Goal: Task Accomplishment & Management: Manage account settings

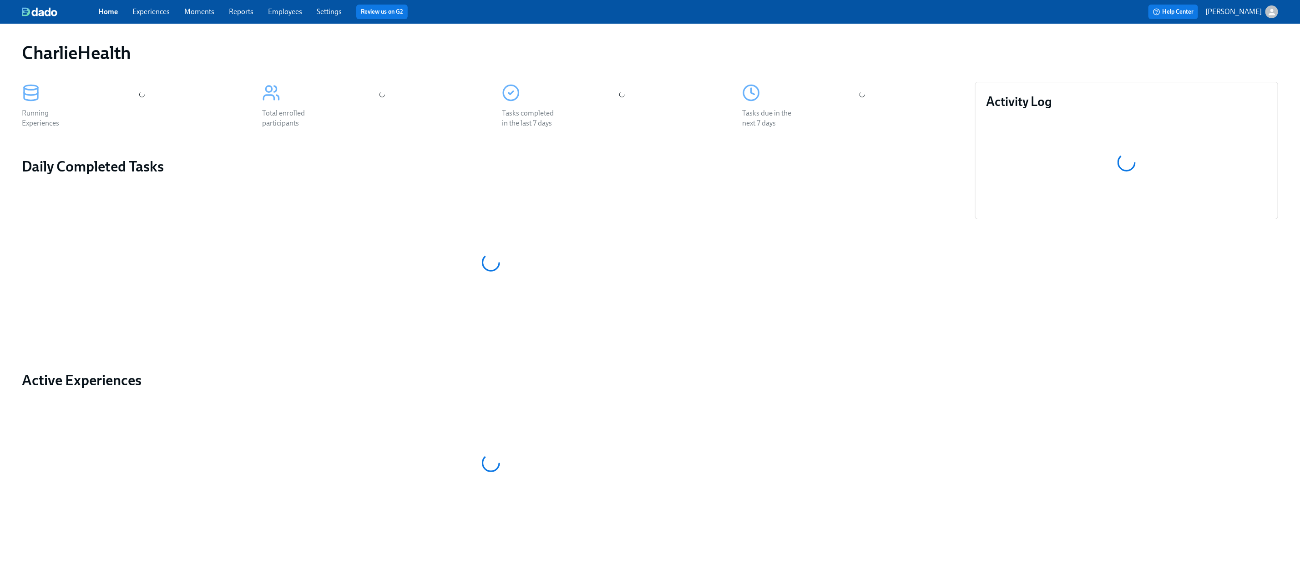
click at [149, 7] on link "Experiences" at bounding box center [150, 11] width 37 height 9
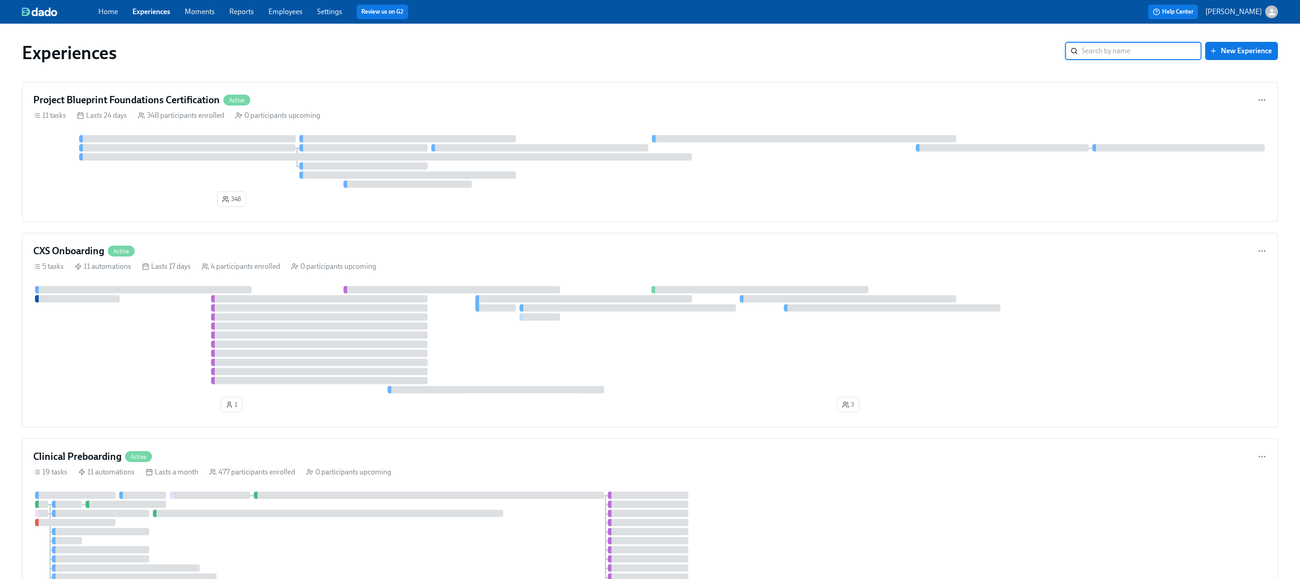
click at [1112, 51] on input "search" at bounding box center [1141, 51] width 120 height 18
type input "gtm"
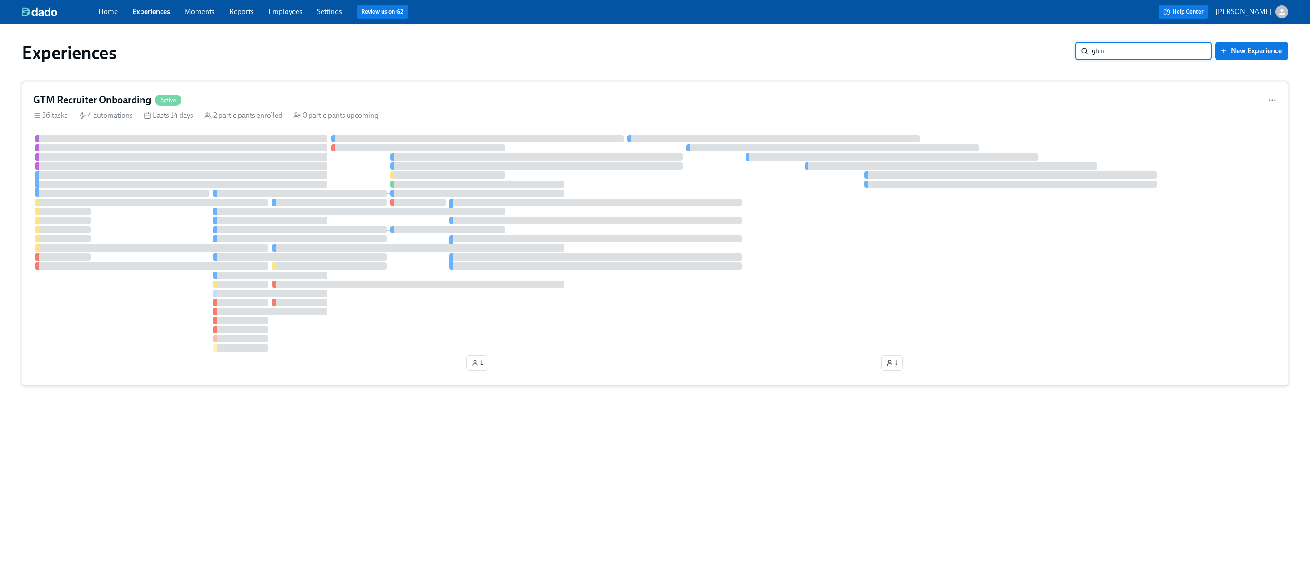
click at [325, 103] on div "GTM Recruiter Onboarding Active" at bounding box center [655, 100] width 1244 height 14
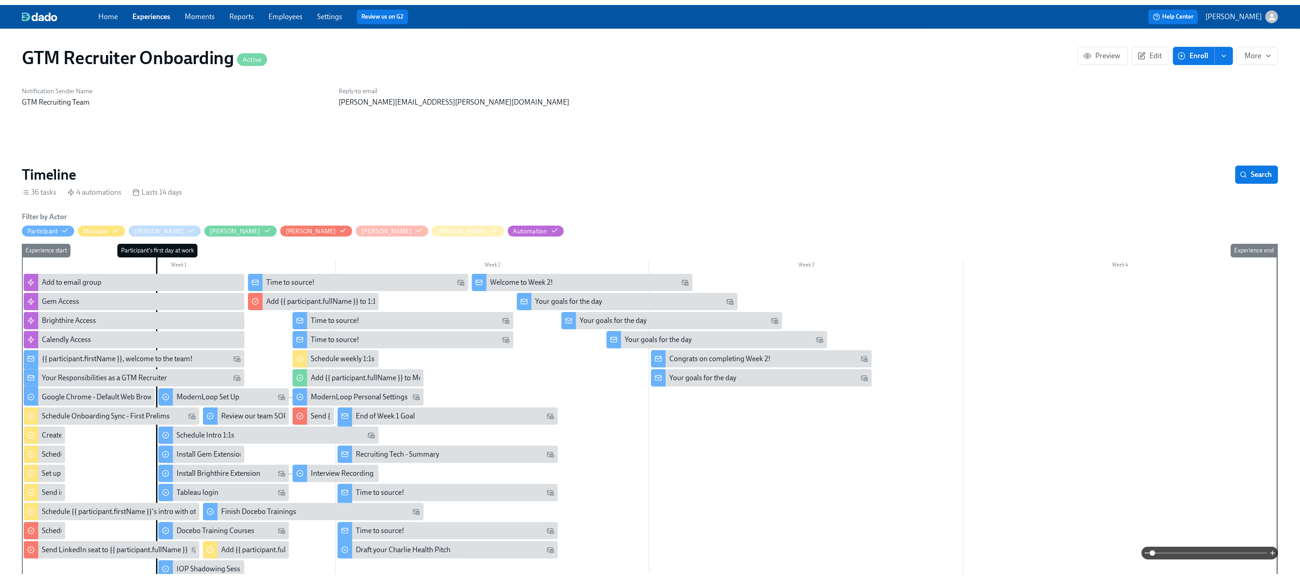
scroll to position [0, 1036]
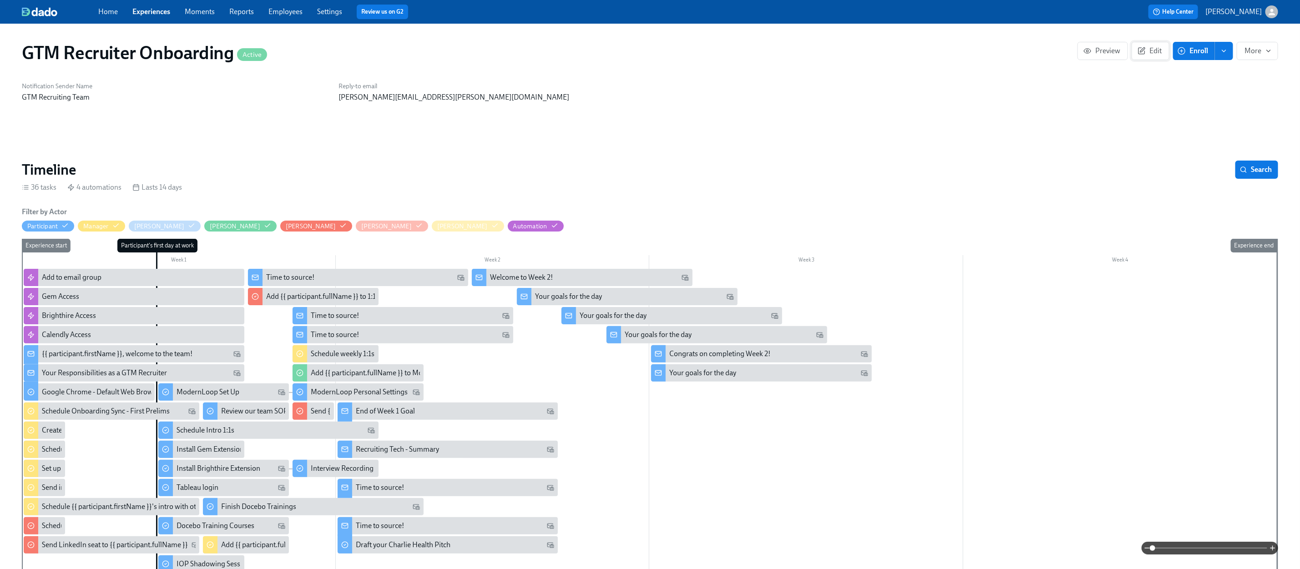
click at [1143, 54] on icon "button" at bounding box center [1141, 51] width 6 height 6
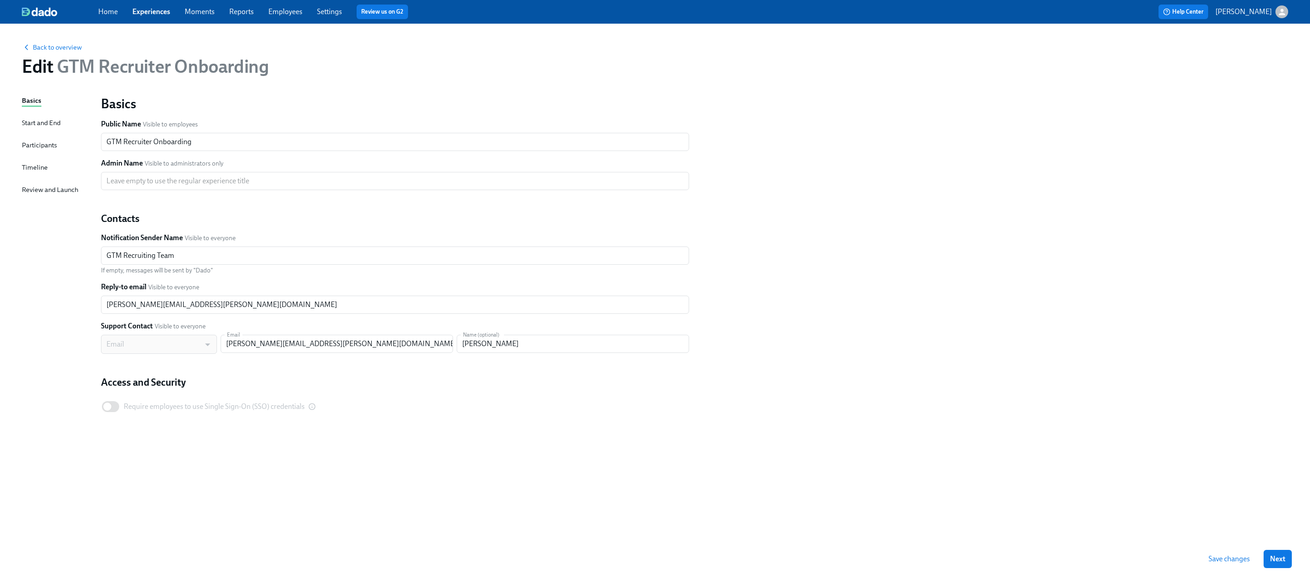
click at [37, 164] on div "Timeline" at bounding box center [35, 167] width 26 height 10
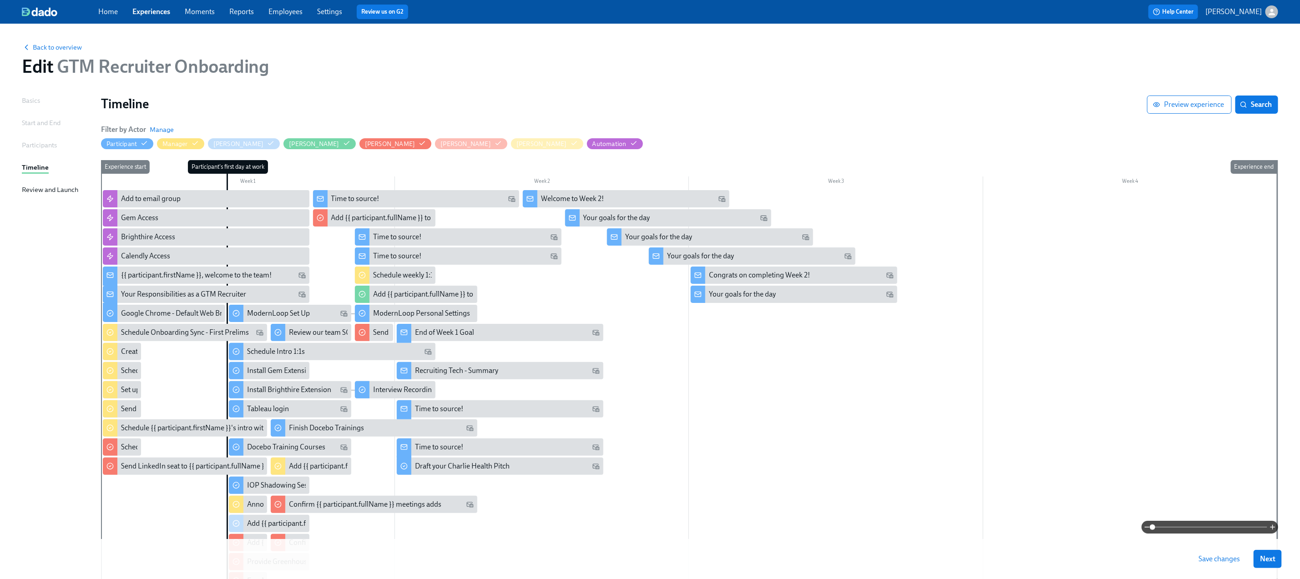
click at [741, 382] on div at bounding box center [689, 423] width 1176 height 466
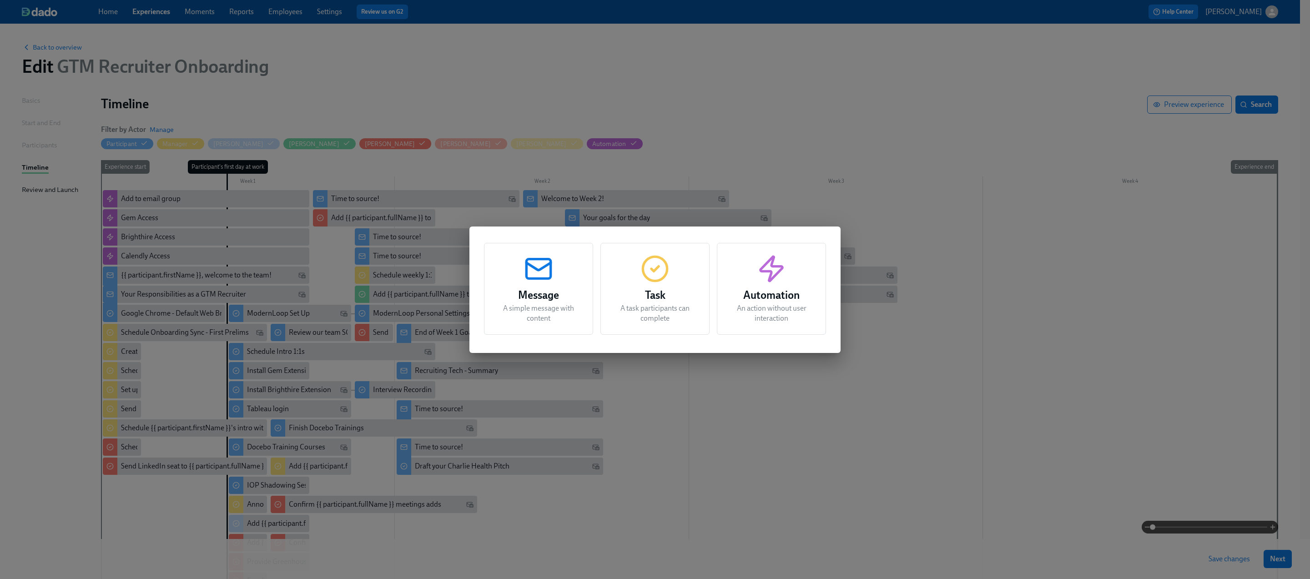
click at [681, 310] on p "A task participants can complete" at bounding box center [655, 313] width 86 height 20
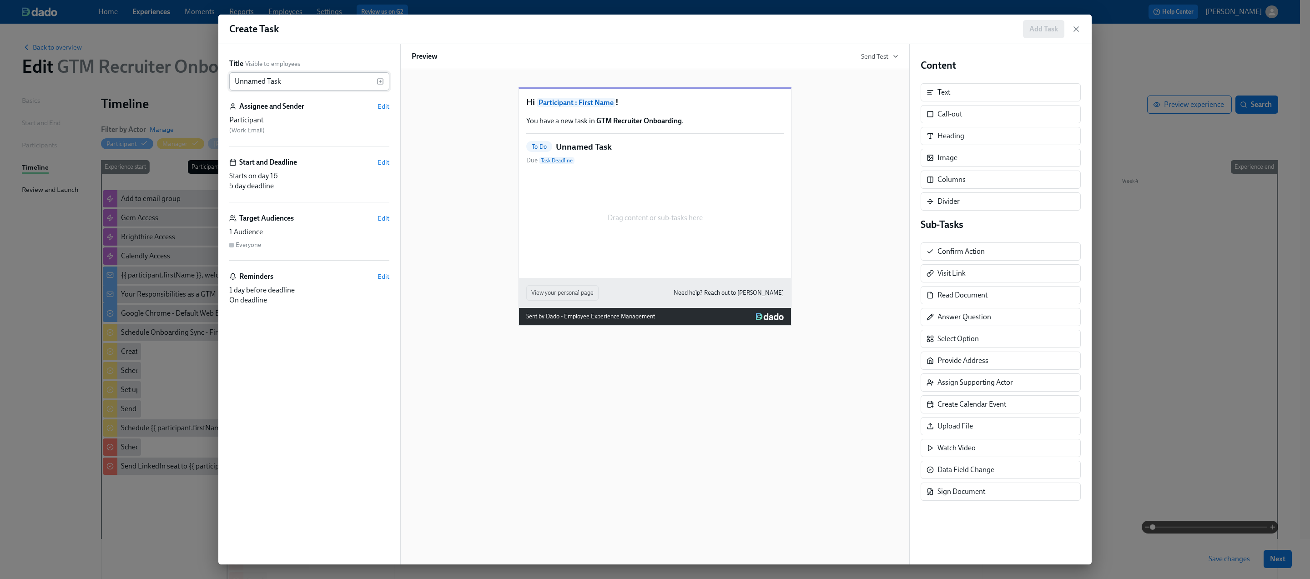
click at [324, 80] on input "Unnamed Task" at bounding box center [302, 81] width 147 height 18
type input "F"
type input "Fill out Onboarding Survey"
click at [379, 162] on span "Edit" at bounding box center [384, 162] width 12 height 9
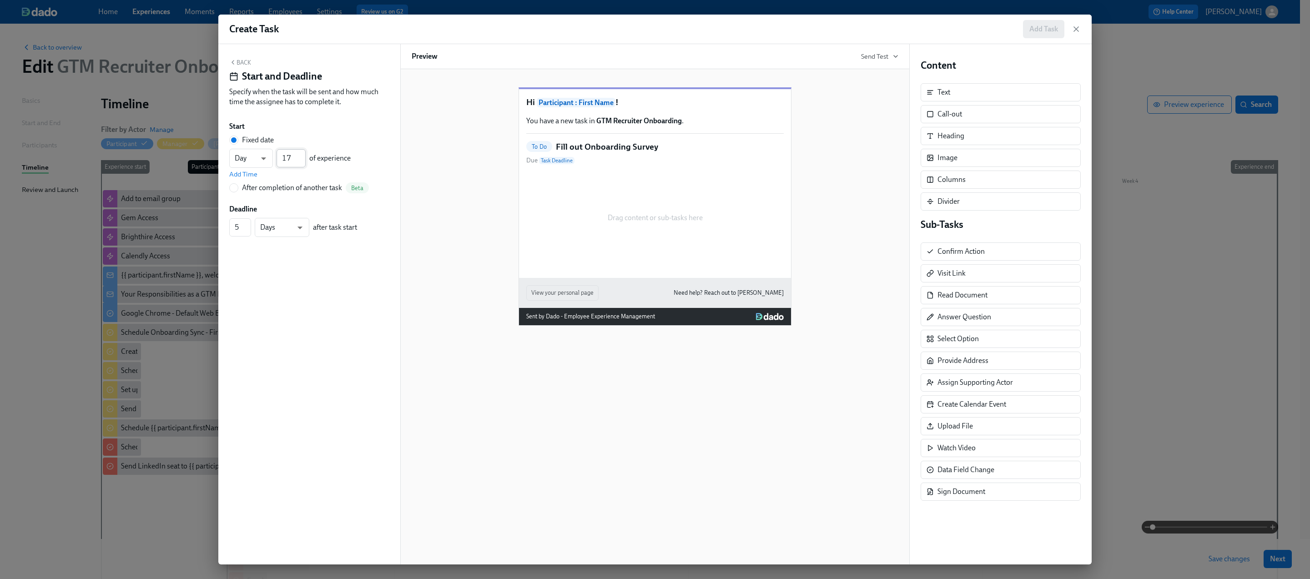
click at [302, 156] on input "17" at bounding box center [291, 158] width 29 height 18
type input "18"
click at [302, 156] on input "18" at bounding box center [291, 158] width 29 height 18
click at [247, 177] on span "Add Time" at bounding box center [243, 174] width 28 height 9
click at [248, 177] on input "09:00 AM" at bounding box center [251, 179] width 45 height 18
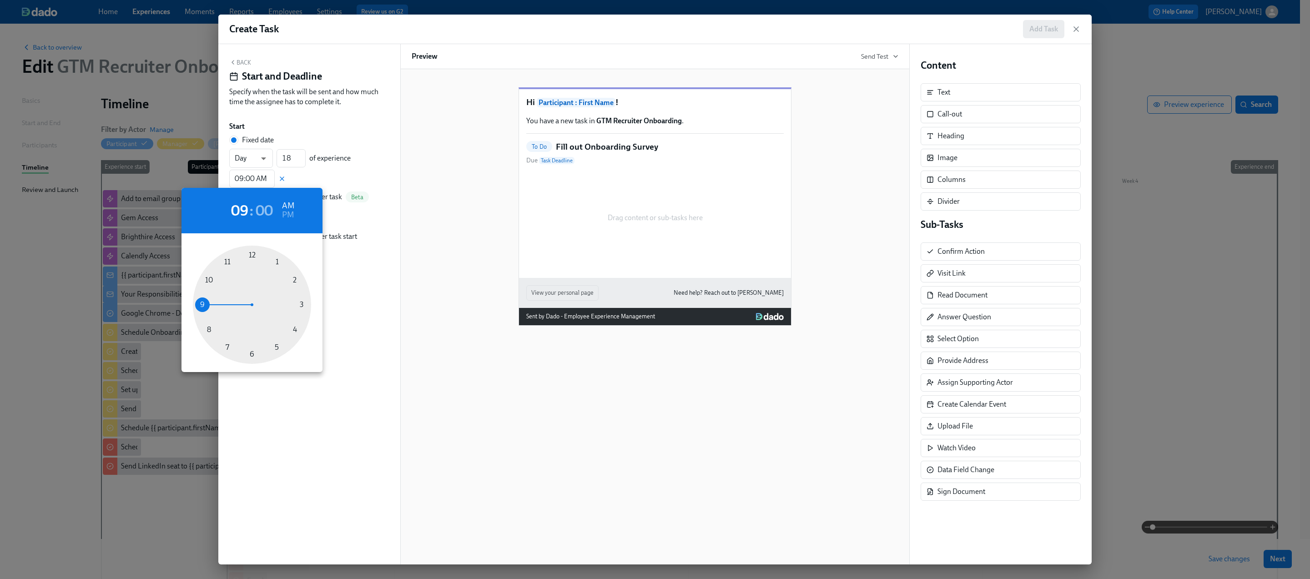
click at [208, 328] on div at bounding box center [252, 305] width 118 height 118
type input "08:00 AM"
click at [389, 269] on div at bounding box center [655, 289] width 1310 height 579
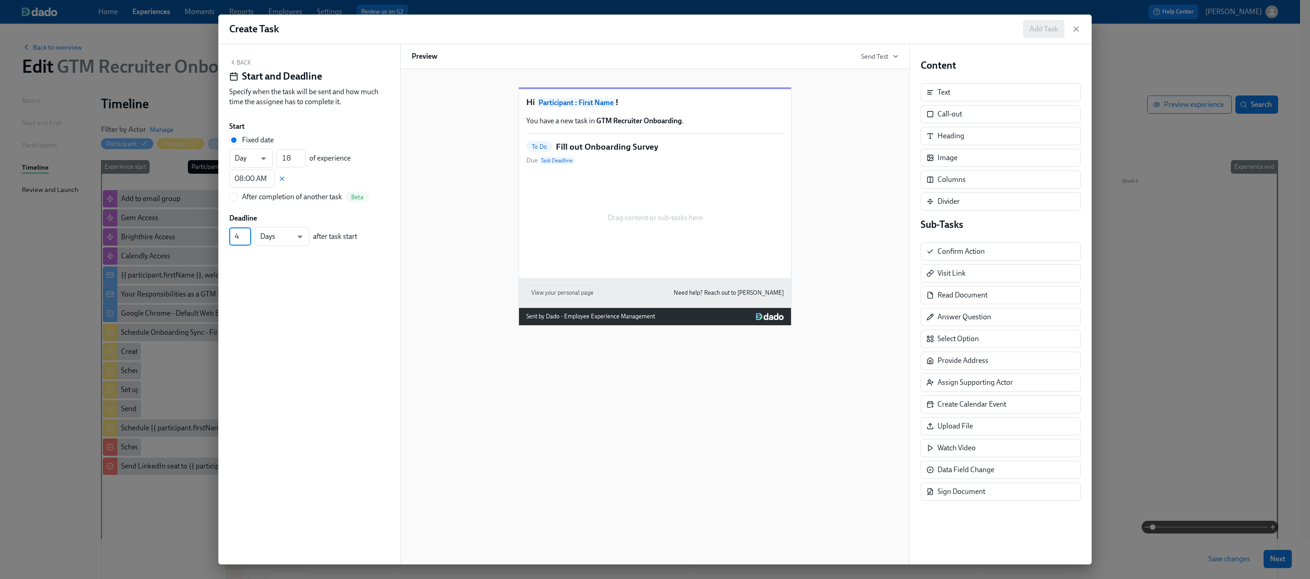
click at [245, 240] on input "4" at bounding box center [240, 236] width 22 height 18
type input "3"
click at [245, 240] on input "3" at bounding box center [240, 236] width 22 height 18
click at [235, 65] on icon "button" at bounding box center [232, 62] width 7 height 7
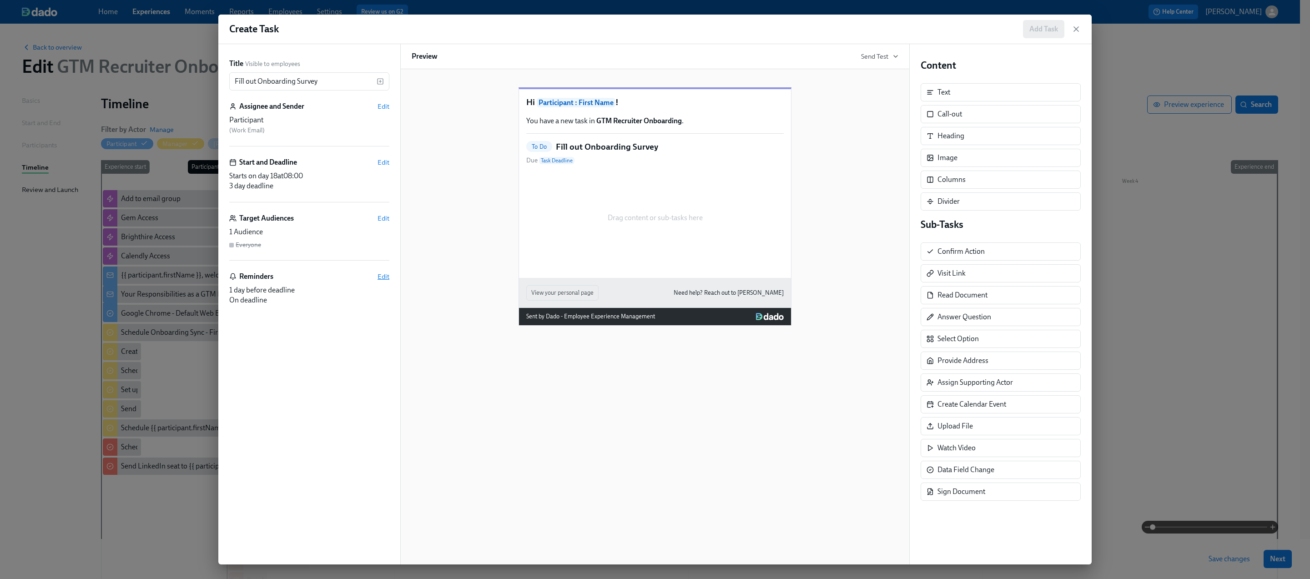
click at [382, 275] on span "Edit" at bounding box center [384, 276] width 12 height 9
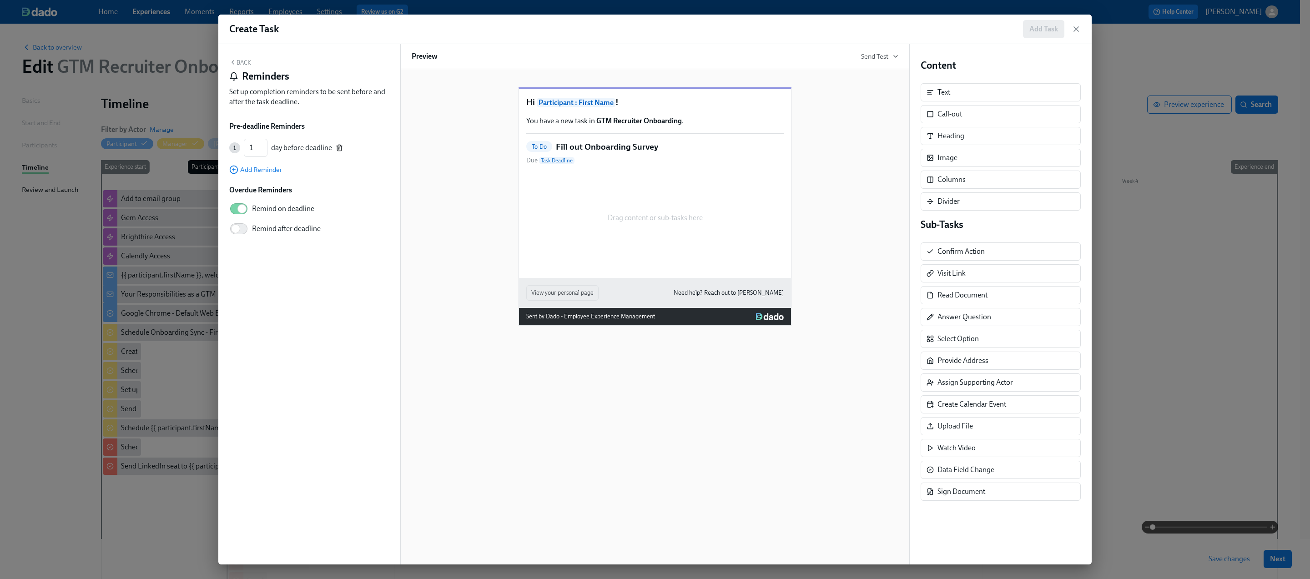
click at [338, 148] on icon "button" at bounding box center [339, 147] width 7 height 7
click at [239, 61] on button "Back" at bounding box center [240, 62] width 22 height 7
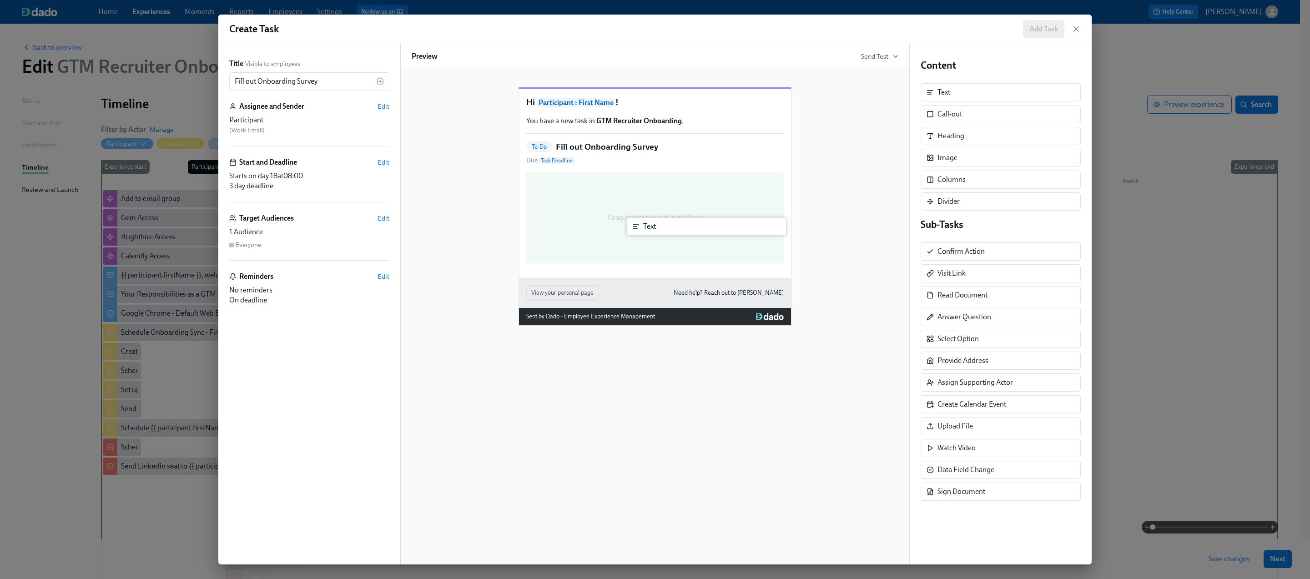
drag, startPoint x: 980, startPoint y: 99, endPoint x: 678, endPoint y: 233, distance: 330.6
click at [678, 233] on div "Title Visible to employees Fill out Onboarding Survey ​ Assignee and Sender Edi…" at bounding box center [655, 304] width 874 height 520
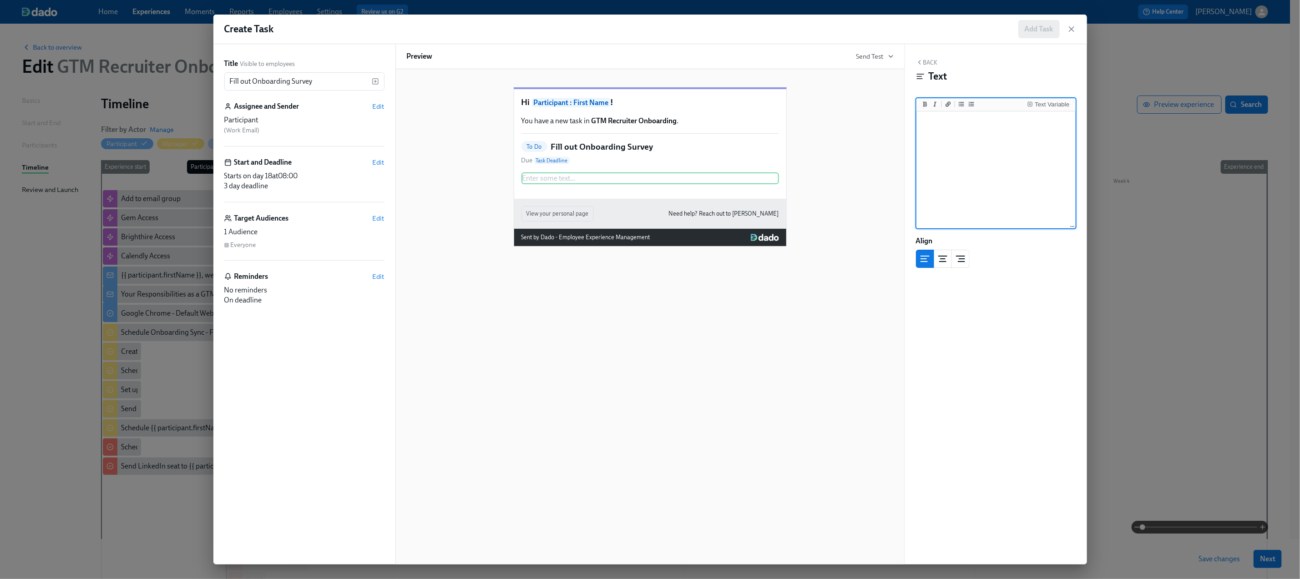
click at [944, 131] on textarea at bounding box center [996, 170] width 156 height 114
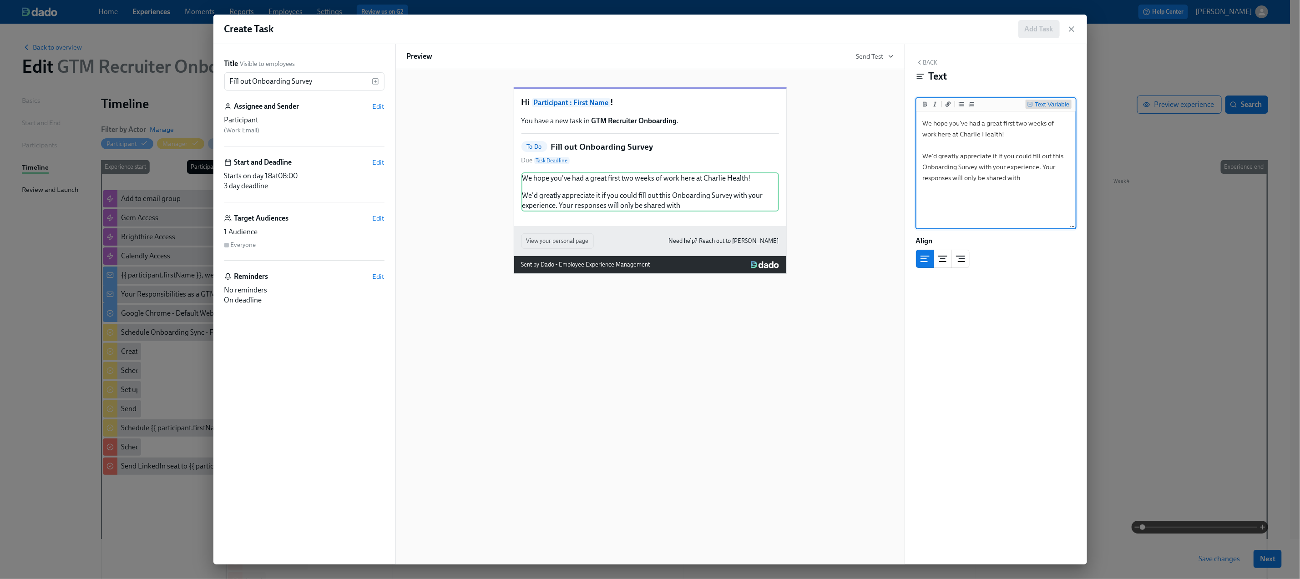
click at [1048, 106] on div "Text Variable" at bounding box center [1052, 104] width 35 height 6
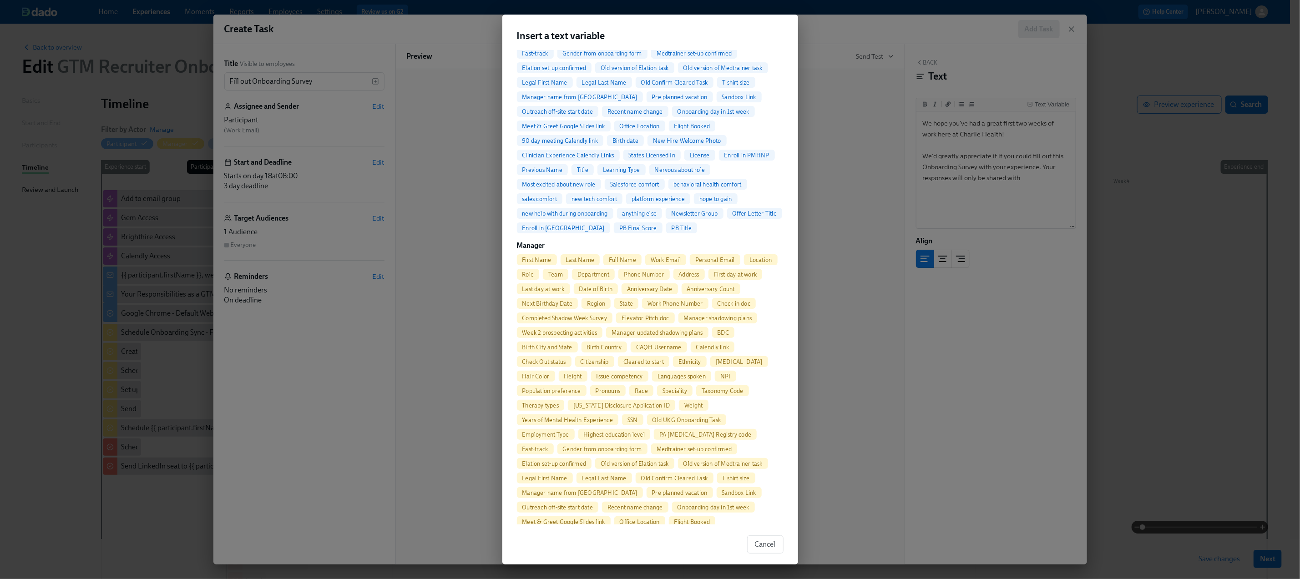
scroll to position [339, 0]
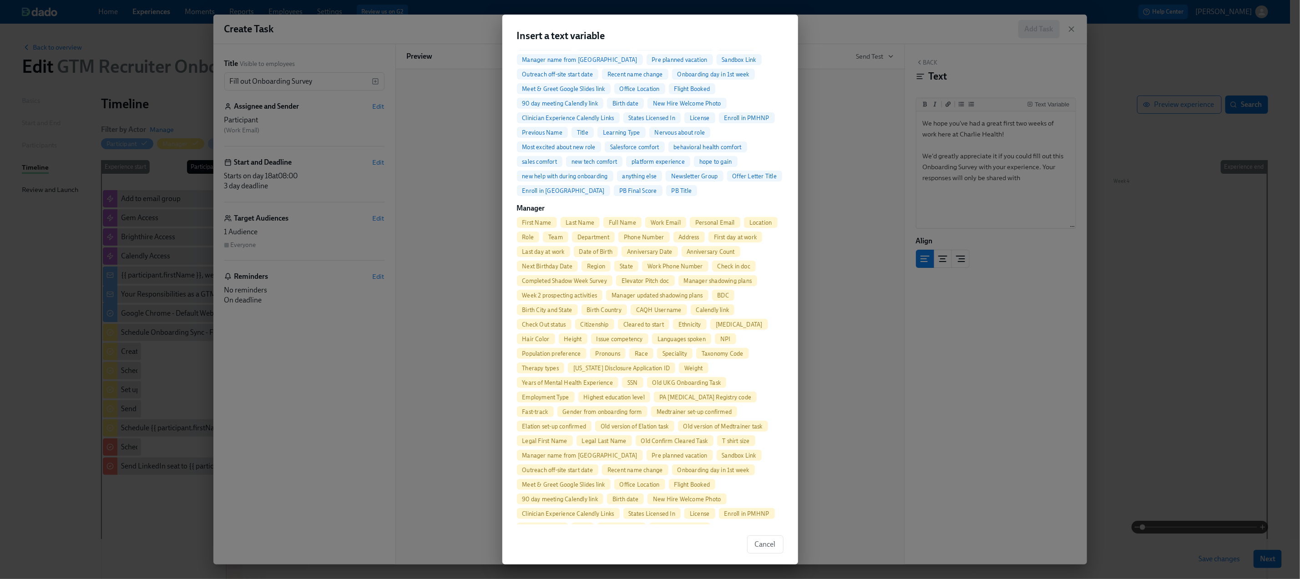
click at [617, 219] on span "Full Name" at bounding box center [622, 222] width 38 height 7
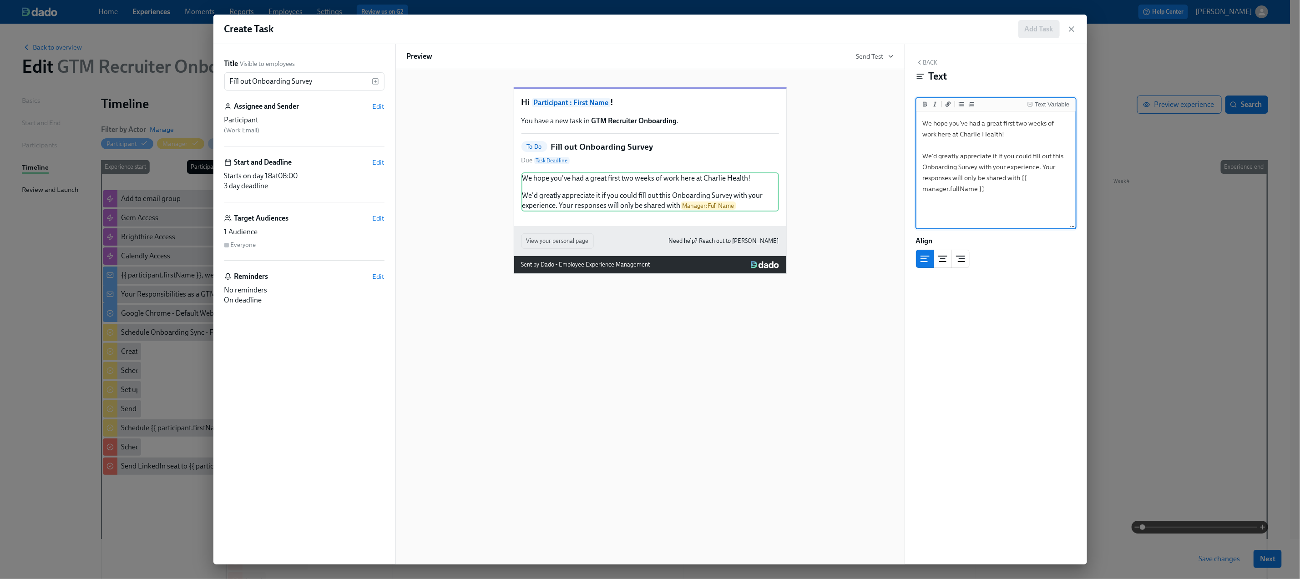
drag, startPoint x: 994, startPoint y: 192, endPoint x: 1021, endPoint y: 182, distance: 28.9
click at [1021, 182] on textarea "We hope you've had a great first two weeks of work here at Charlie Health! We'd…" at bounding box center [996, 170] width 156 height 114
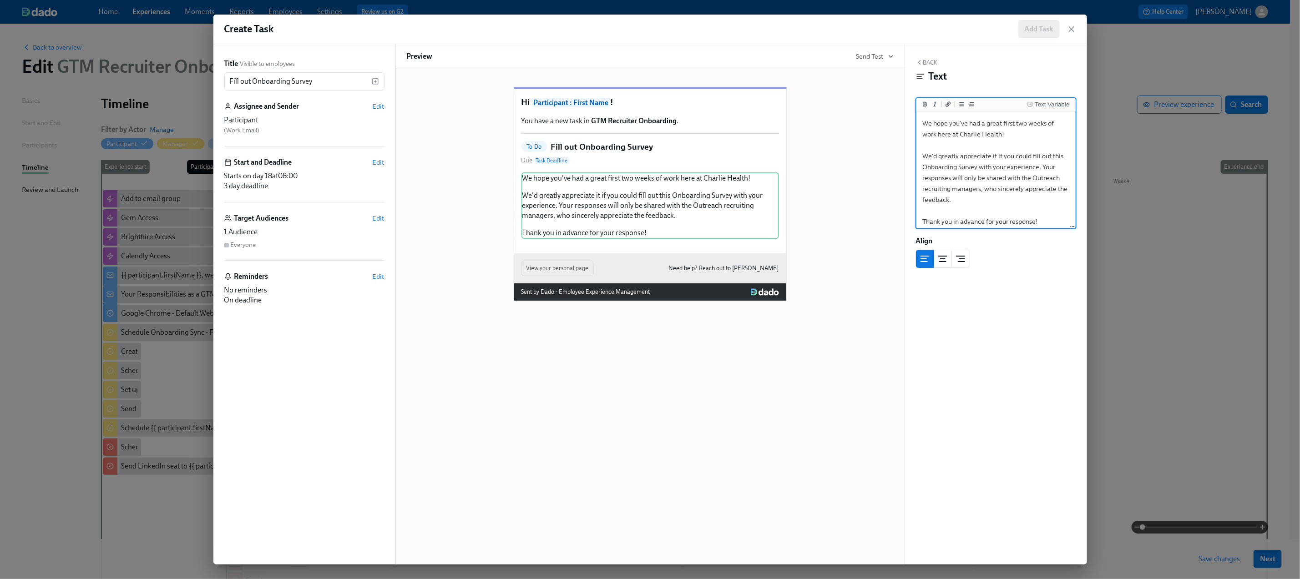
type textarea "We hope you've had a great first two weeks of work here at Charlie Health! We'd…"
click at [929, 66] on button "Back" at bounding box center [927, 62] width 22 height 7
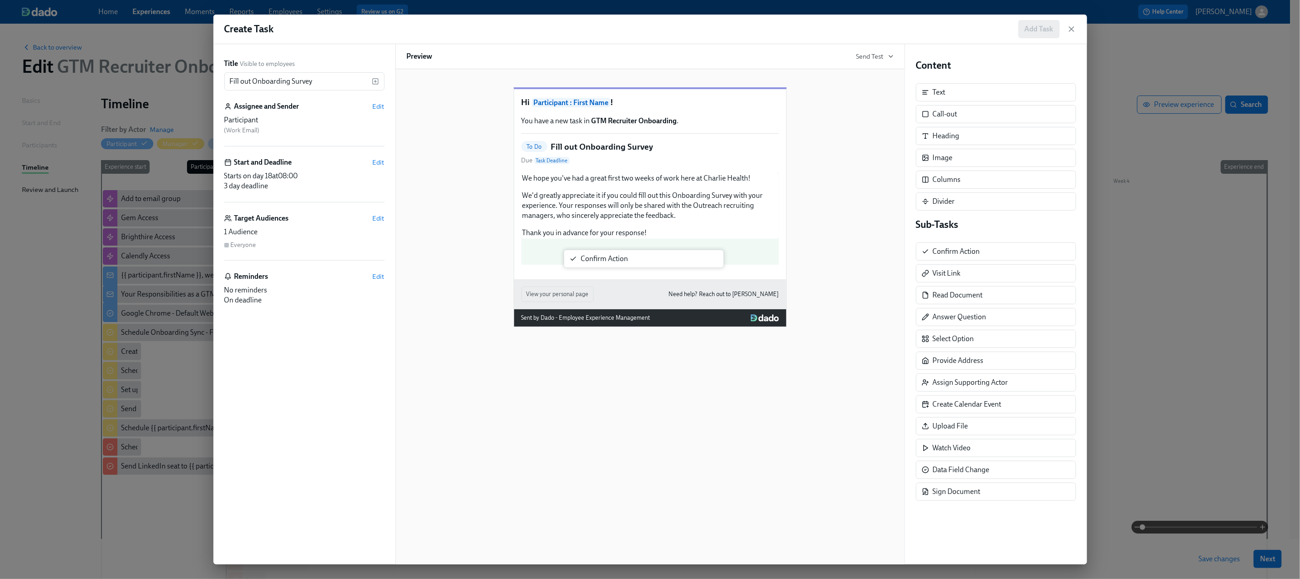
drag, startPoint x: 944, startPoint y: 257, endPoint x: 581, endPoint y: 266, distance: 362.2
click at [581, 266] on div "Title Visible to employees Fill out Onboarding Survey ​ Assignee and Sender Edi…" at bounding box center [650, 304] width 874 height 520
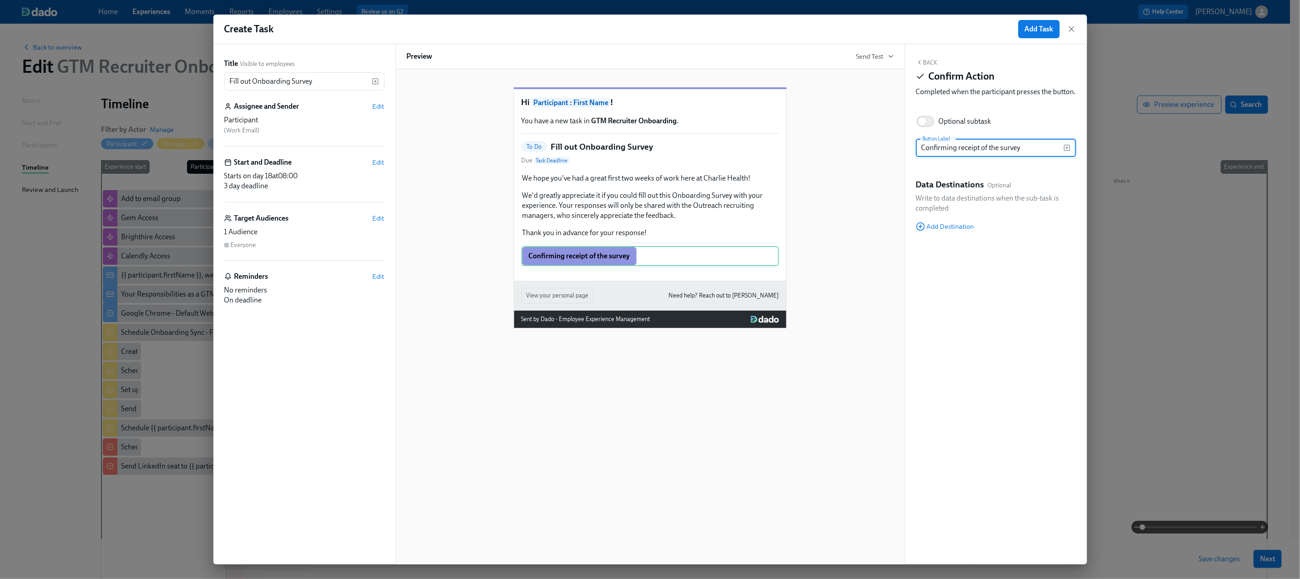
drag, startPoint x: 1043, startPoint y: 160, endPoint x: 889, endPoint y: 155, distance: 154.3
click at [889, 155] on div "Title Visible to employees Fill out Onboarding Survey ​ Assignee and Sender Edi…" at bounding box center [650, 304] width 874 height 520
type input "Confirming receipt of the survey"
click at [923, 61] on button "Back" at bounding box center [927, 62] width 22 height 7
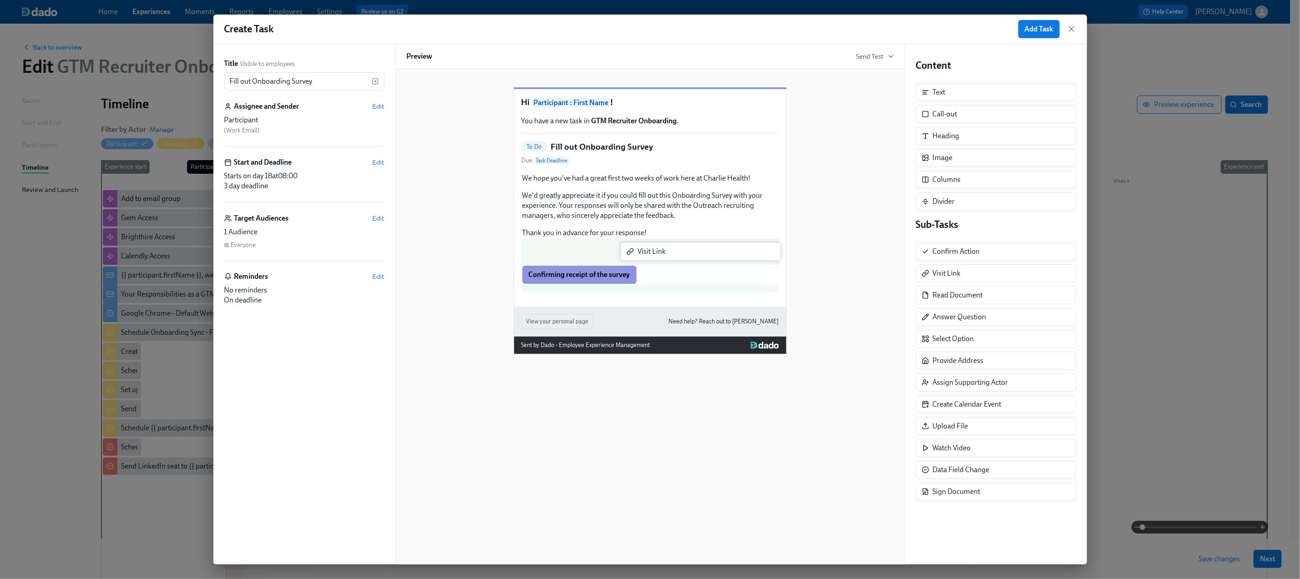
drag, startPoint x: 962, startPoint y: 284, endPoint x: 659, endPoint y: 259, distance: 304.0
click at [659, 259] on div "Title Visible to employees Fill out Onboarding Survey ​ Assignee and Sender Edi…" at bounding box center [650, 304] width 874 height 520
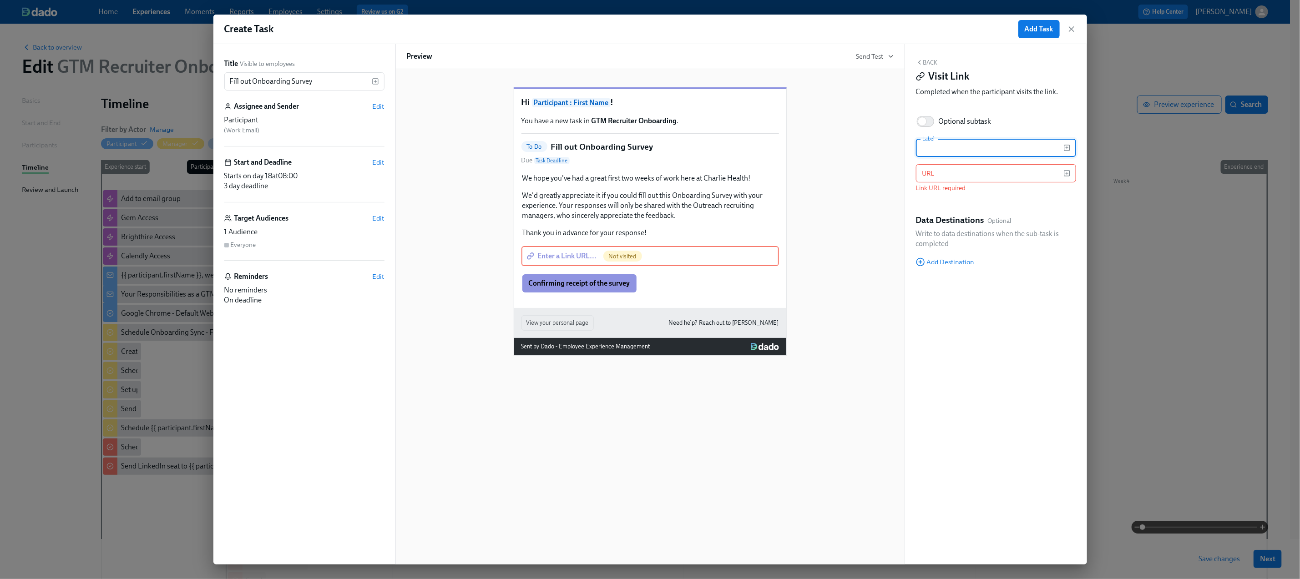
click at [970, 149] on input "text" at bounding box center [989, 148] width 147 height 18
type input "Onboarding Survey for Admissions & Outreach Recruiters"
click at [986, 177] on input "text" at bounding box center [989, 173] width 147 height 18
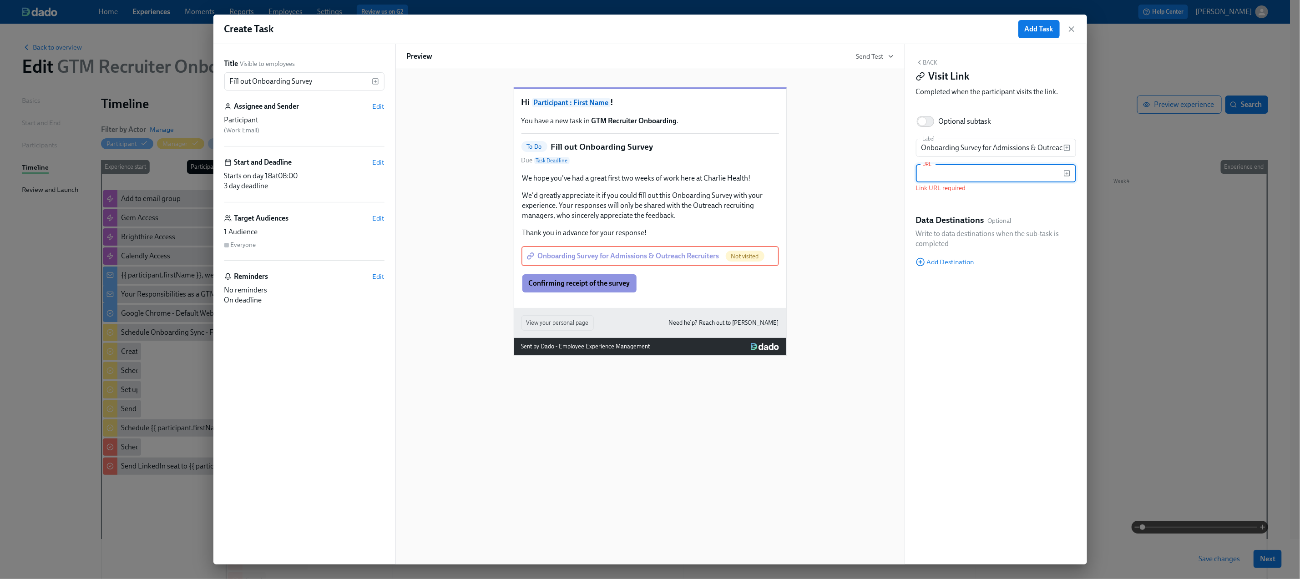
paste input "[URL][DOMAIN_NAME]"
type input "[URL][DOMAIN_NAME]"
click at [923, 60] on button "Back" at bounding box center [927, 62] width 22 height 7
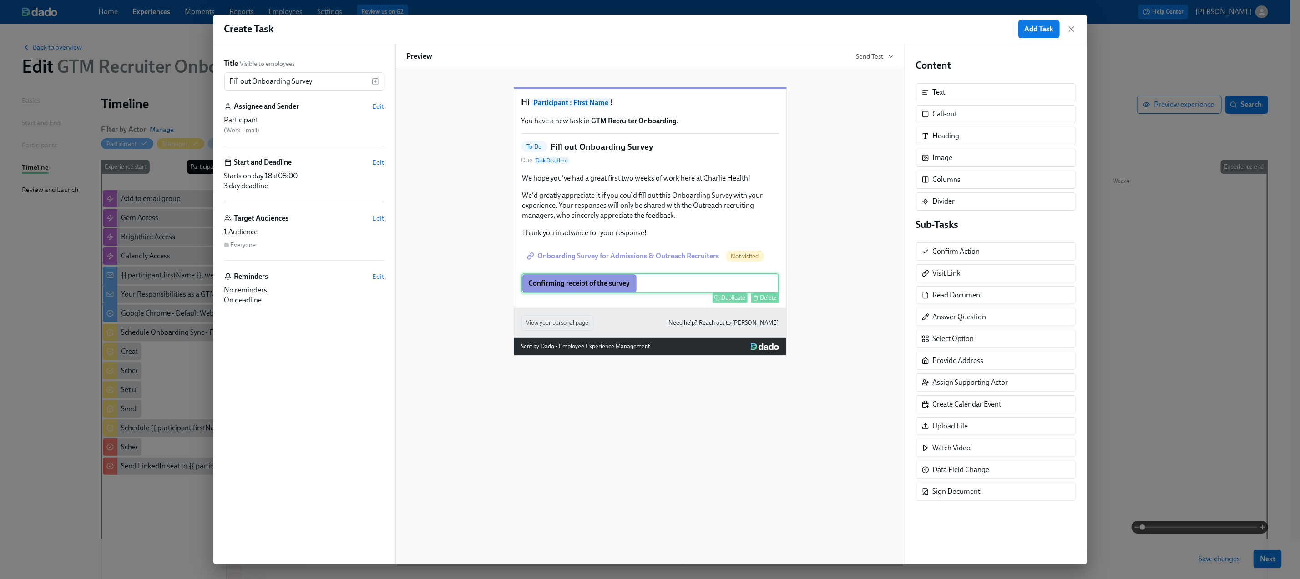
click at [764, 301] on div "Delete" at bounding box center [768, 297] width 17 height 7
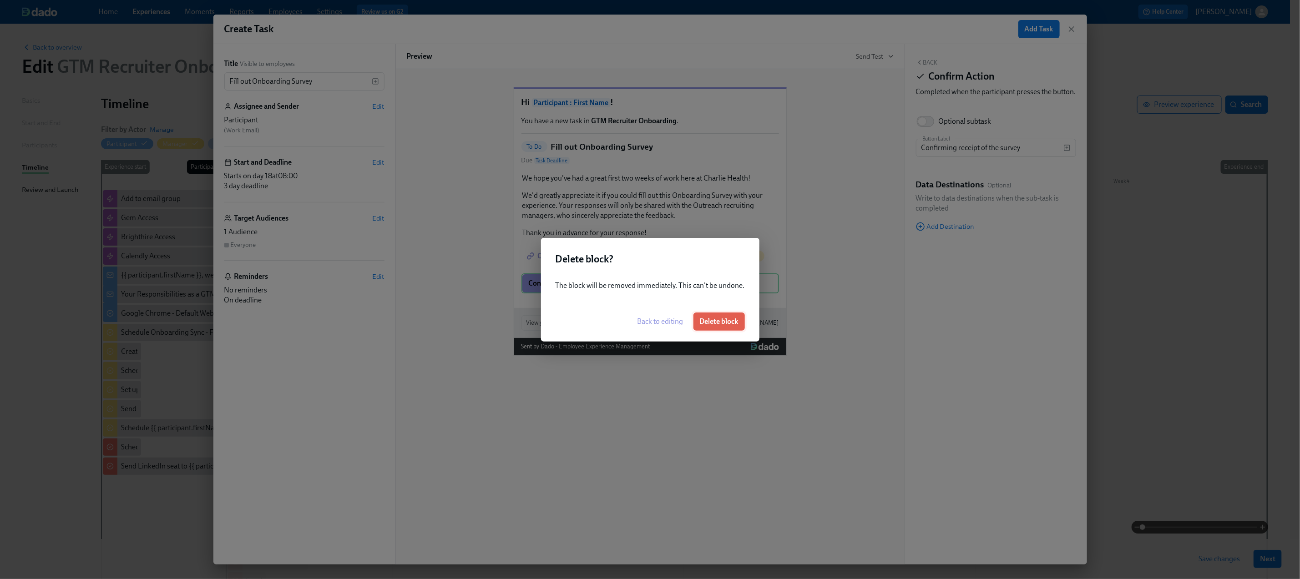
click at [717, 327] on button "Delete block" at bounding box center [718, 322] width 51 height 18
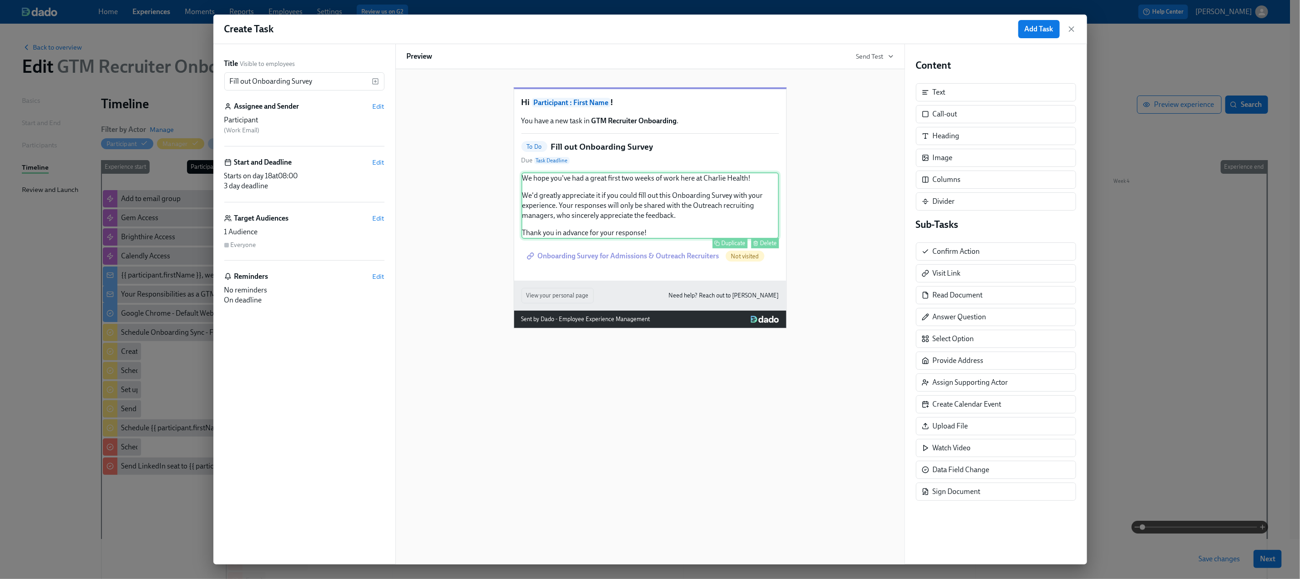
click at [631, 211] on div "We hope you've had a great first two weeks of work here at Charlie Health! We'd…" at bounding box center [650, 205] width 258 height 66
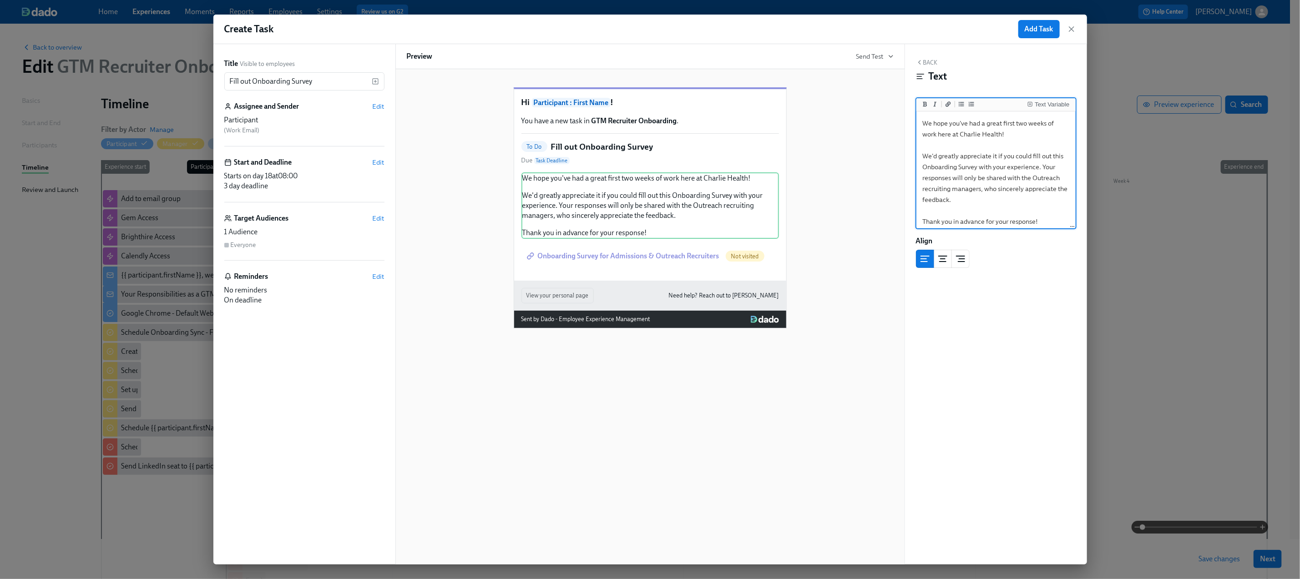
click at [1018, 179] on textarea "We hope you've had a great first two weeks of work here at Charlie Health! We'd…" at bounding box center [996, 172] width 156 height 118
click at [929, 63] on button "Back" at bounding box center [927, 62] width 22 height 7
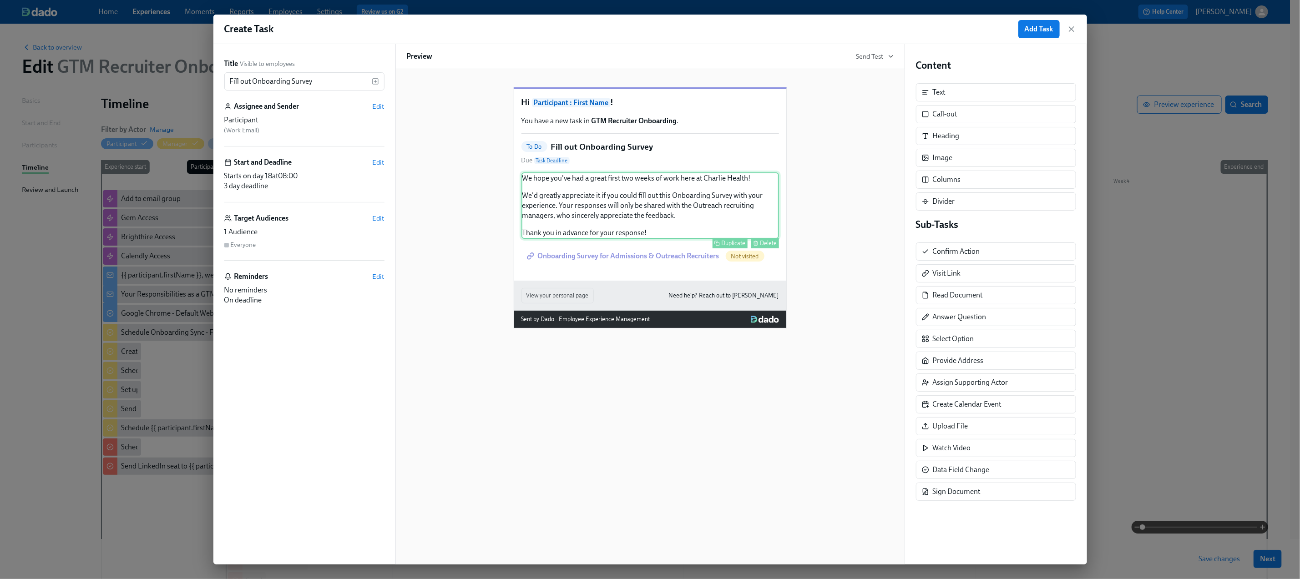
click at [713, 224] on div "We hope you've had a great first two weeks of work here at Charlie Health! We'd…" at bounding box center [650, 205] width 258 height 66
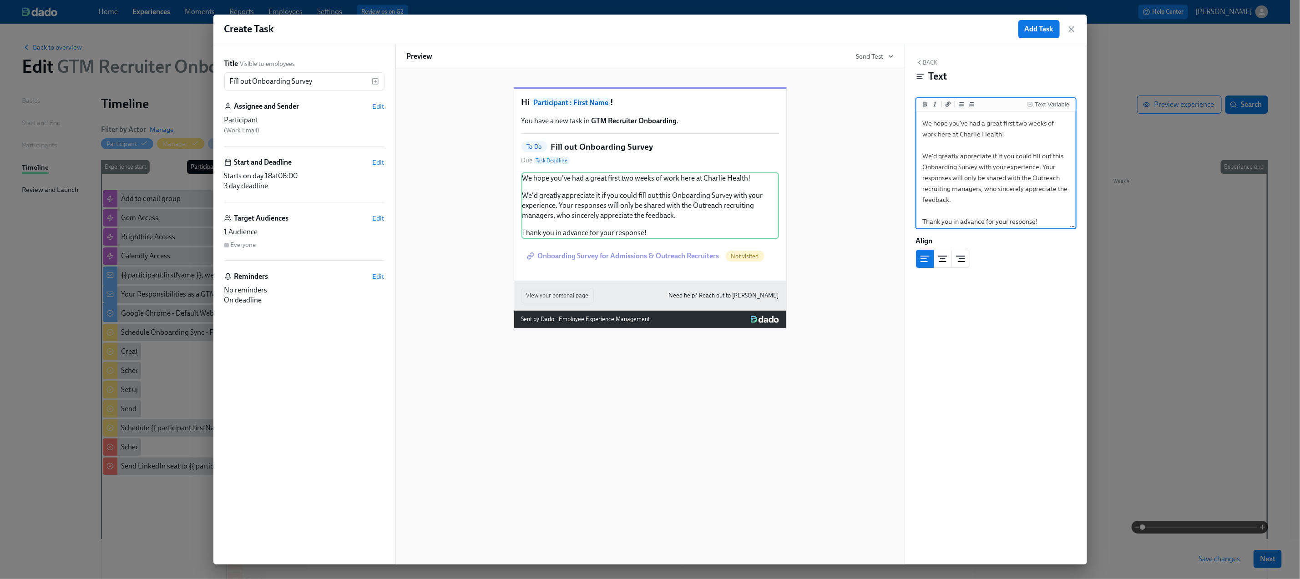
scroll to position [4, 0]
click at [921, 217] on textarea "We hope you've had a great first two weeks of work here at Charlie Health! We'd…" at bounding box center [996, 168] width 156 height 118
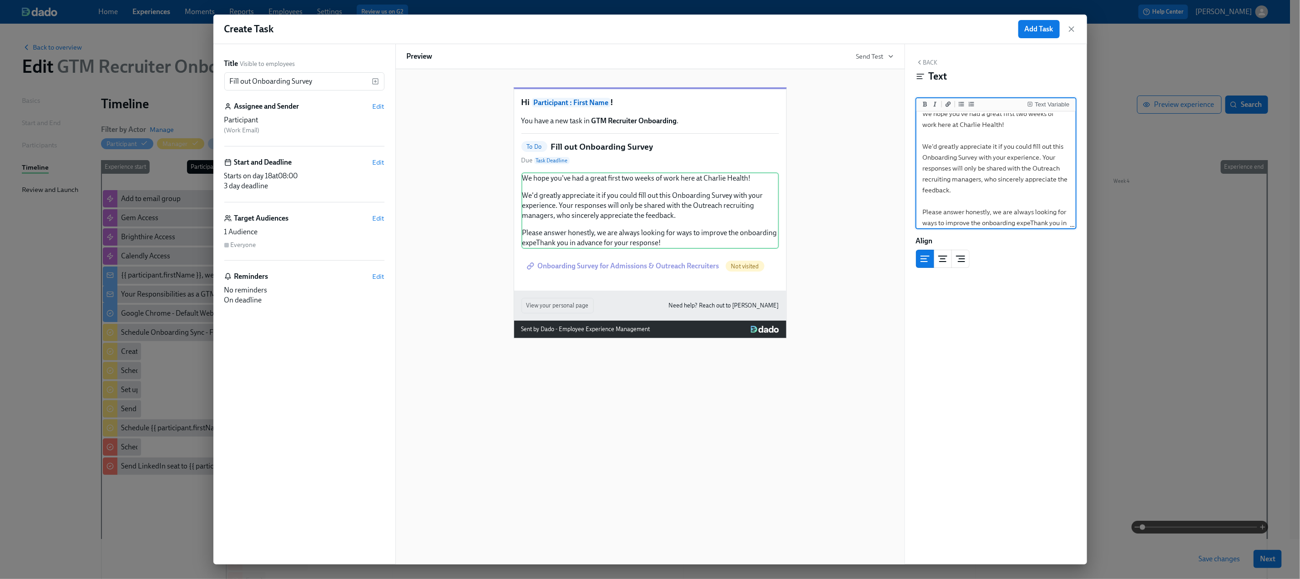
scroll to position [20, 0]
type textarea "We hope you've had a great first two weeks of work here at Charlie Health! We'd…"
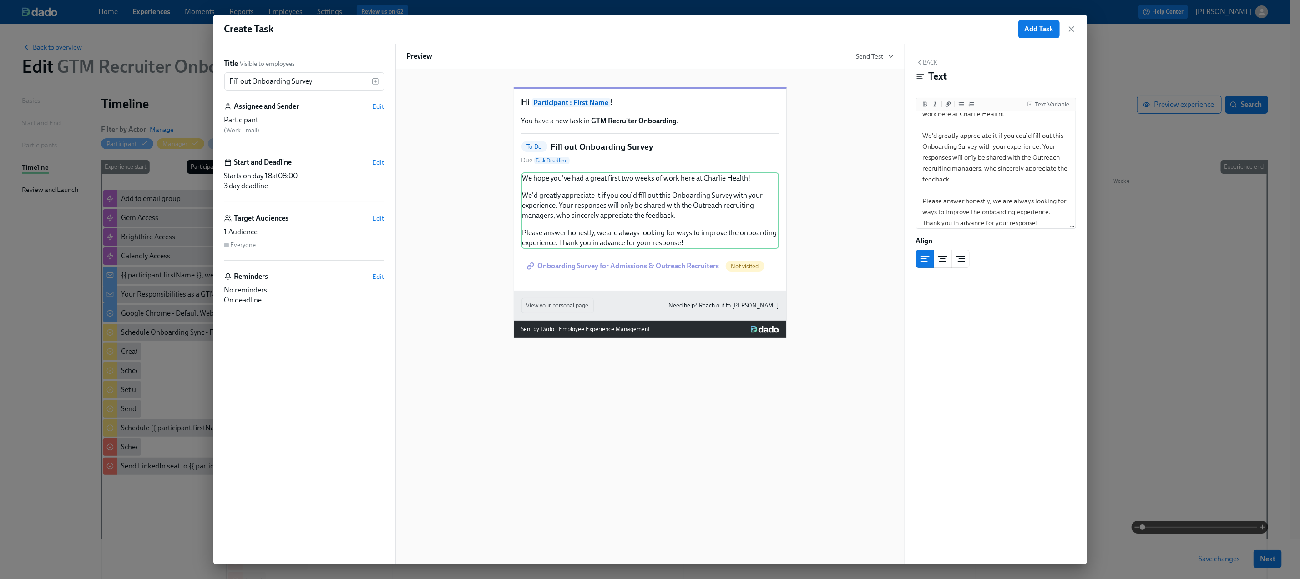
click at [867, 159] on div "Hi Participant : First Name ! You have a new task in GTM Recruiter Onboarding .…" at bounding box center [650, 206] width 487 height 266
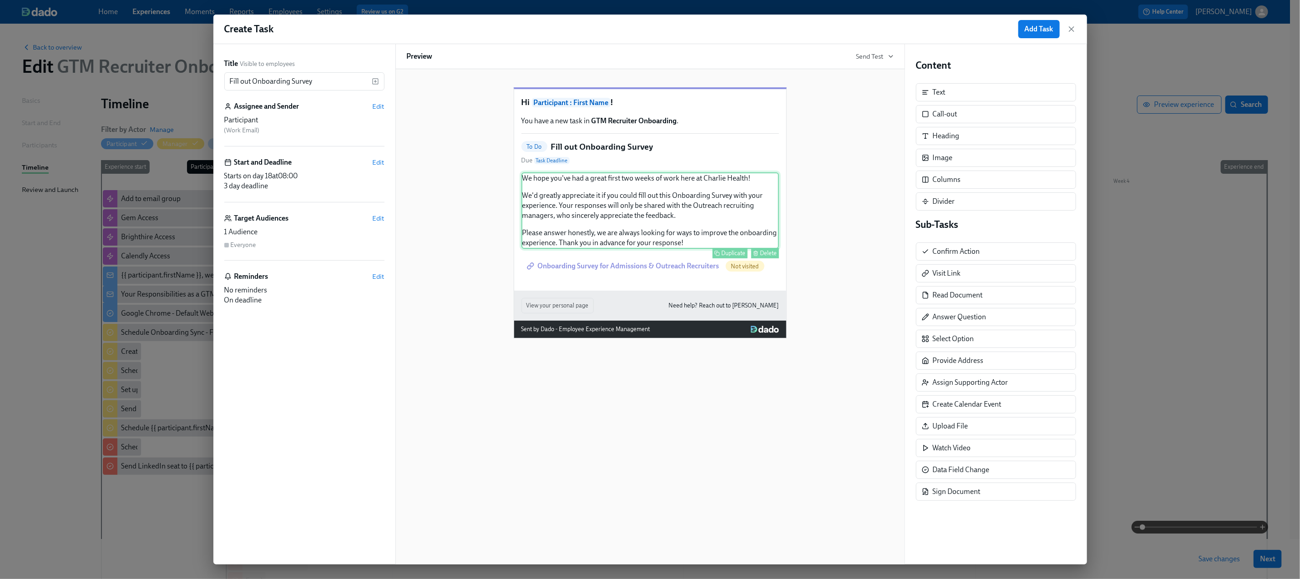
click at [711, 216] on div "We hope you've had a great first two weeks of work here at Charlie Health! We'd…" at bounding box center [650, 210] width 258 height 76
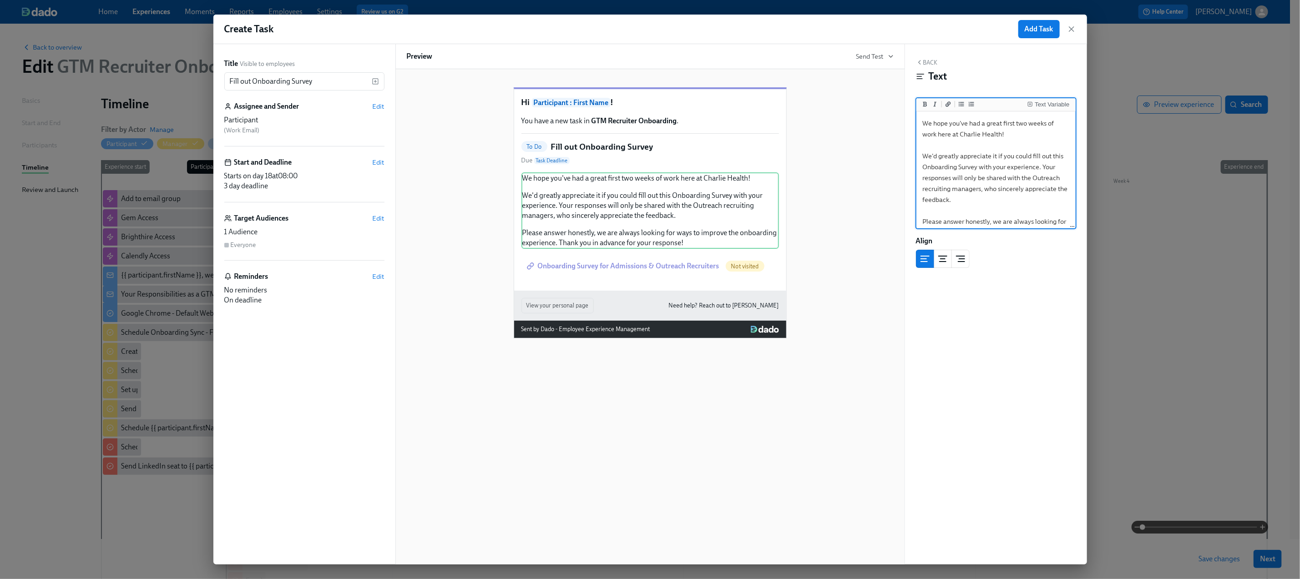
click at [965, 166] on textarea "We hope you've had a great first two weeks of work here at Charlie Health! We'd…" at bounding box center [996, 183] width 156 height 140
click at [924, 60] on button "Back" at bounding box center [927, 62] width 22 height 7
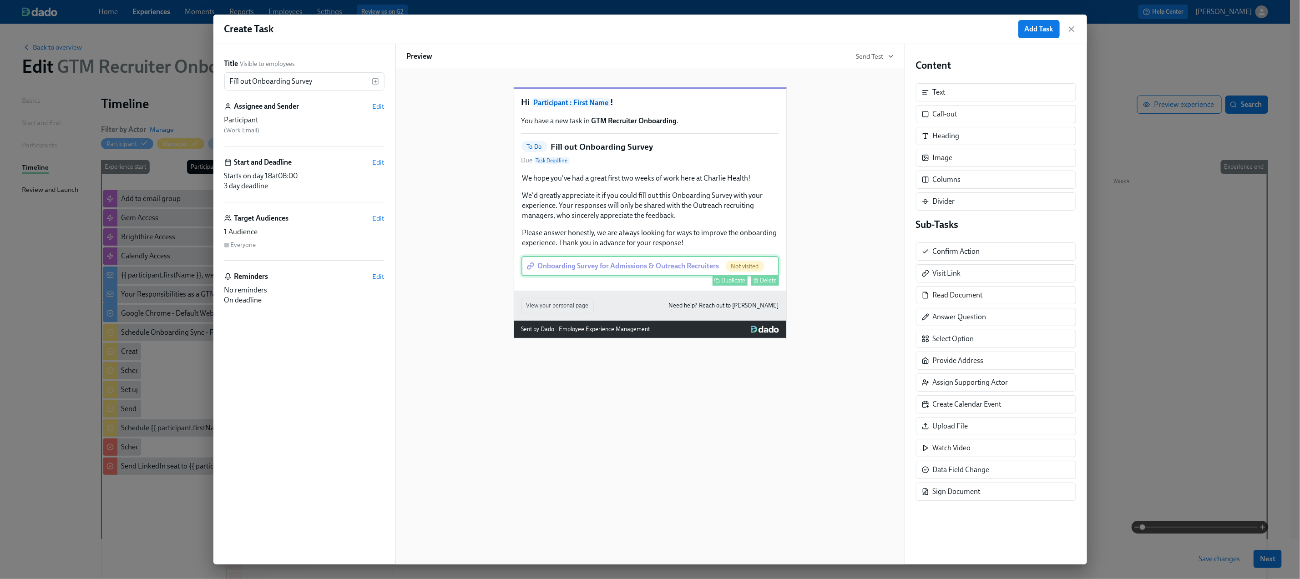
click at [696, 276] on div "Onboarding Survey for Admissions & Outreach Recruiters Not visited Duplicate De…" at bounding box center [650, 266] width 258 height 20
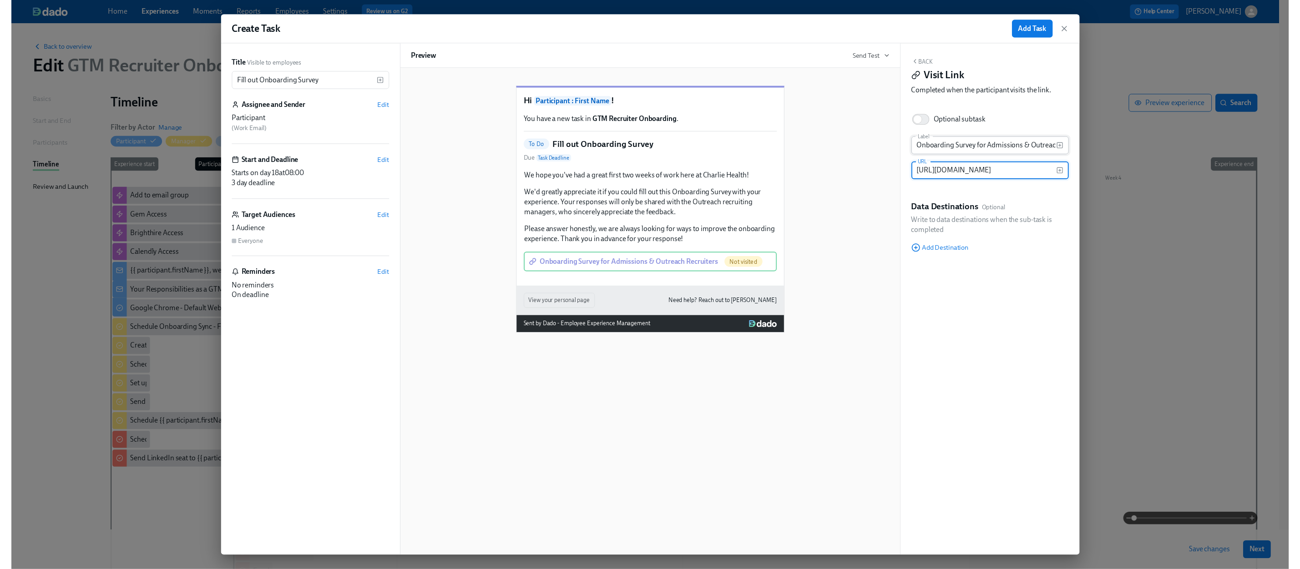
scroll to position [0, 0]
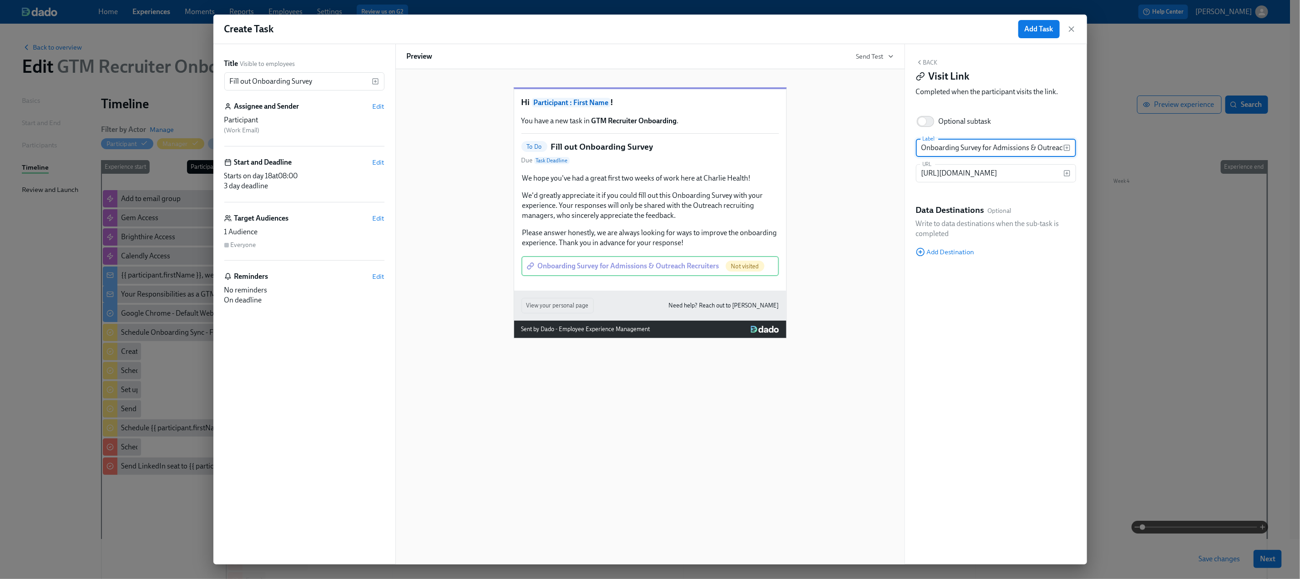
drag, startPoint x: 1036, startPoint y: 147, endPoint x: 995, endPoint y: 150, distance: 41.5
click at [995, 150] on input "Onboarding Survey for Admissions & Outreach Recruiters" at bounding box center [989, 148] width 147 height 18
click at [1020, 148] on input "Onboarding Survey for Outreach Recruiters" at bounding box center [989, 148] width 147 height 18
click at [1040, 109] on div "Back Visit Link Completed when the participant visits the link. Optional subtas…" at bounding box center [996, 304] width 182 height 520
click at [1023, 148] on input "Onboarding Survey for Outreach Recruiters" at bounding box center [989, 148] width 147 height 18
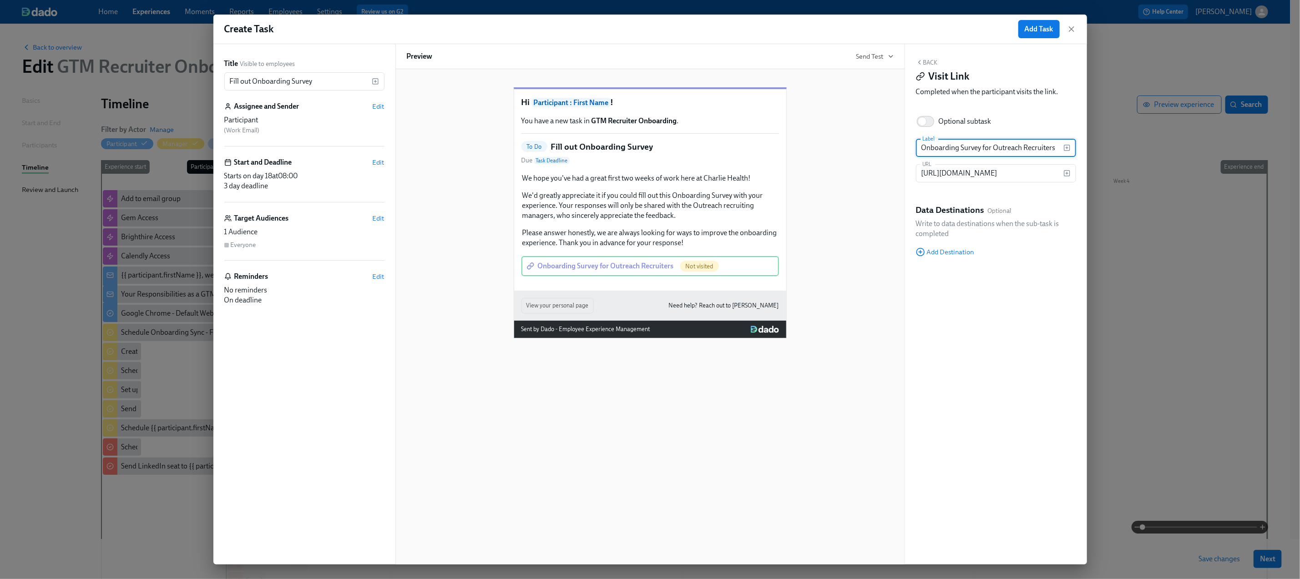
drag, startPoint x: 1055, startPoint y: 146, endPoint x: 983, endPoint y: 151, distance: 73.0
click at [983, 151] on input "Onboarding Survey for Outreach Recruiters" at bounding box center [989, 148] width 147 height 18
type input "Onboarding Survey"
click at [1031, 126] on div "Optional subtask" at bounding box center [996, 121] width 160 height 20
click at [929, 59] on button "Back" at bounding box center [927, 62] width 22 height 7
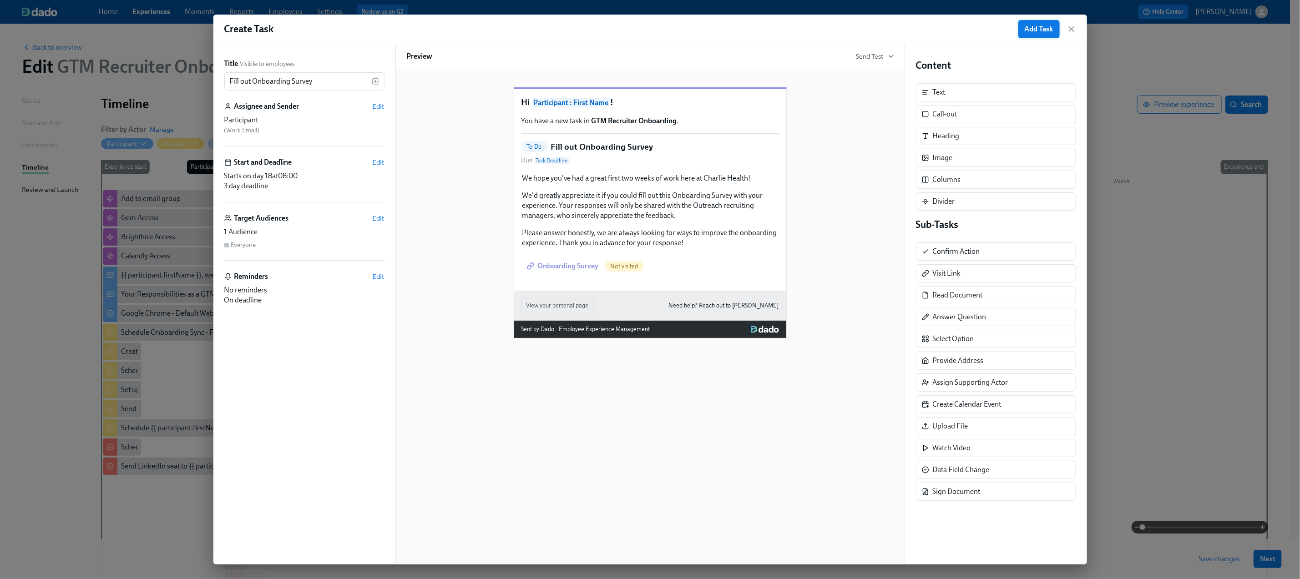
click at [1040, 30] on span "Add Task" at bounding box center [1039, 29] width 29 height 9
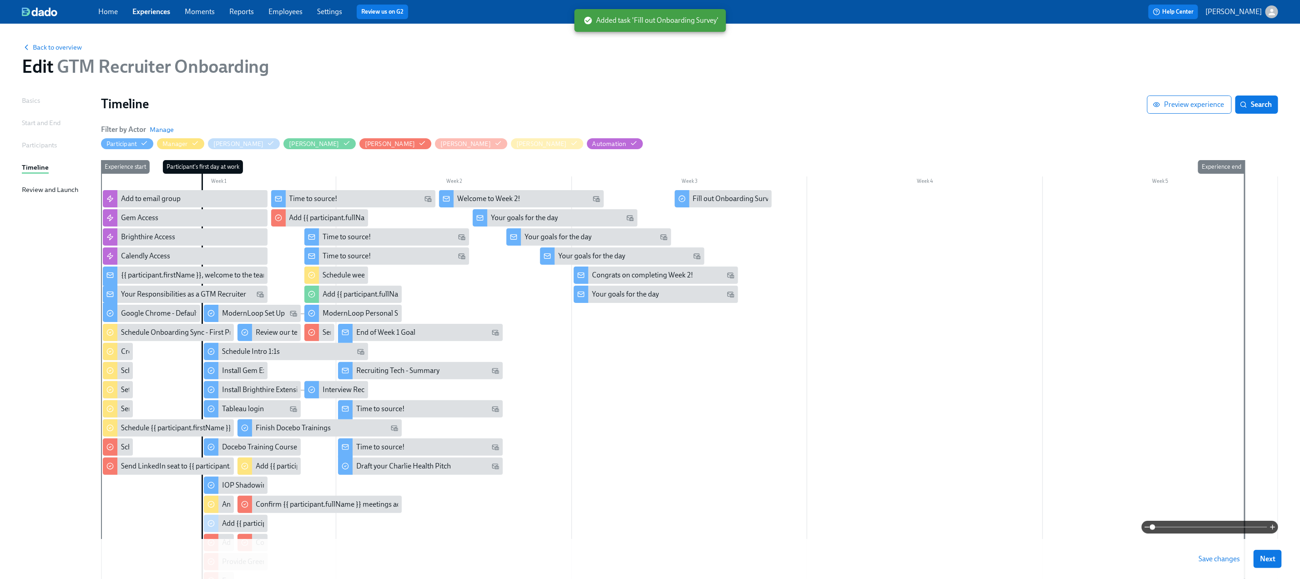
click at [1221, 565] on button "Save changes" at bounding box center [1219, 559] width 54 height 18
click at [1275, 556] on span "Next" at bounding box center [1267, 559] width 15 height 9
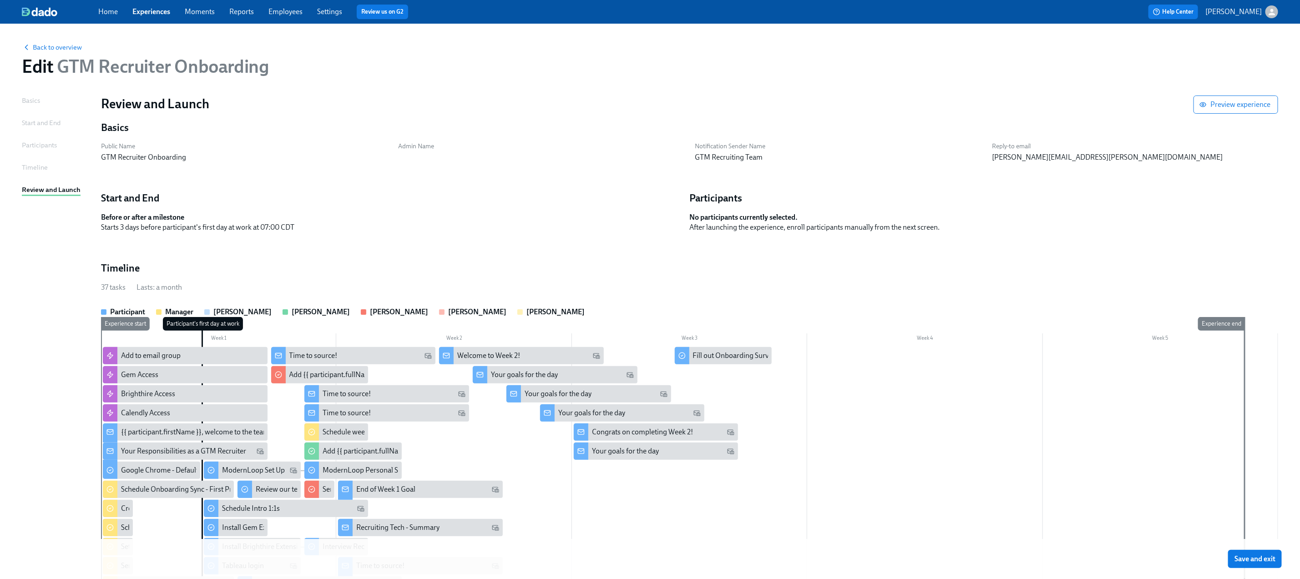
click at [1275, 556] on span "Save and exit" at bounding box center [1254, 559] width 41 height 9
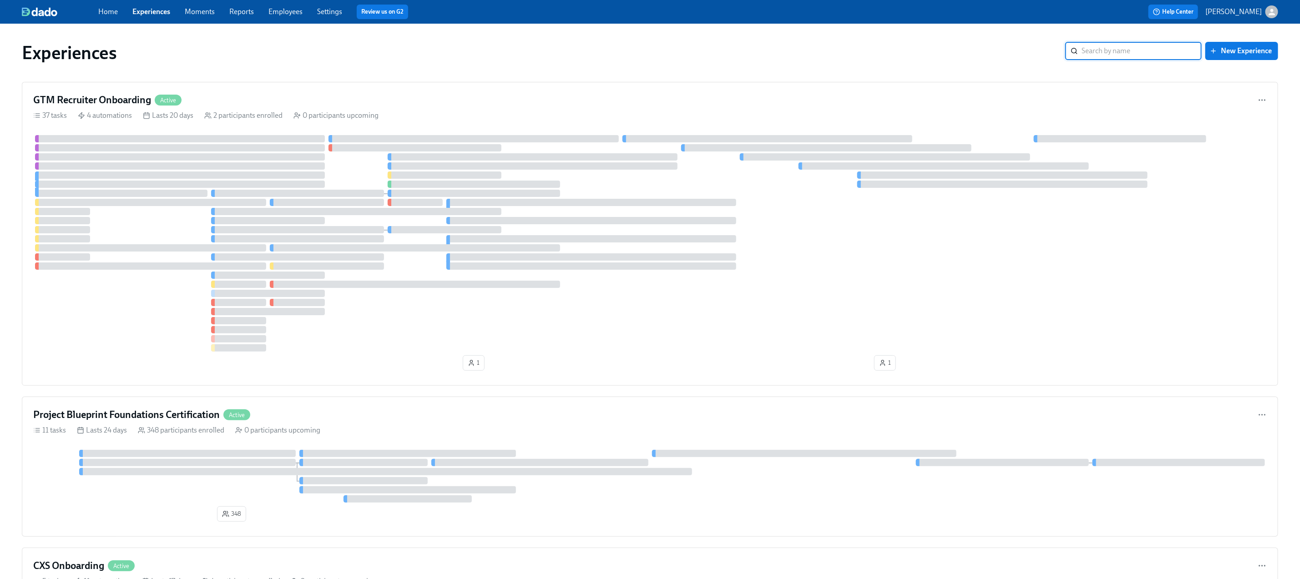
click at [1124, 51] on input "search" at bounding box center [1141, 51] width 120 height 18
type input "admis"
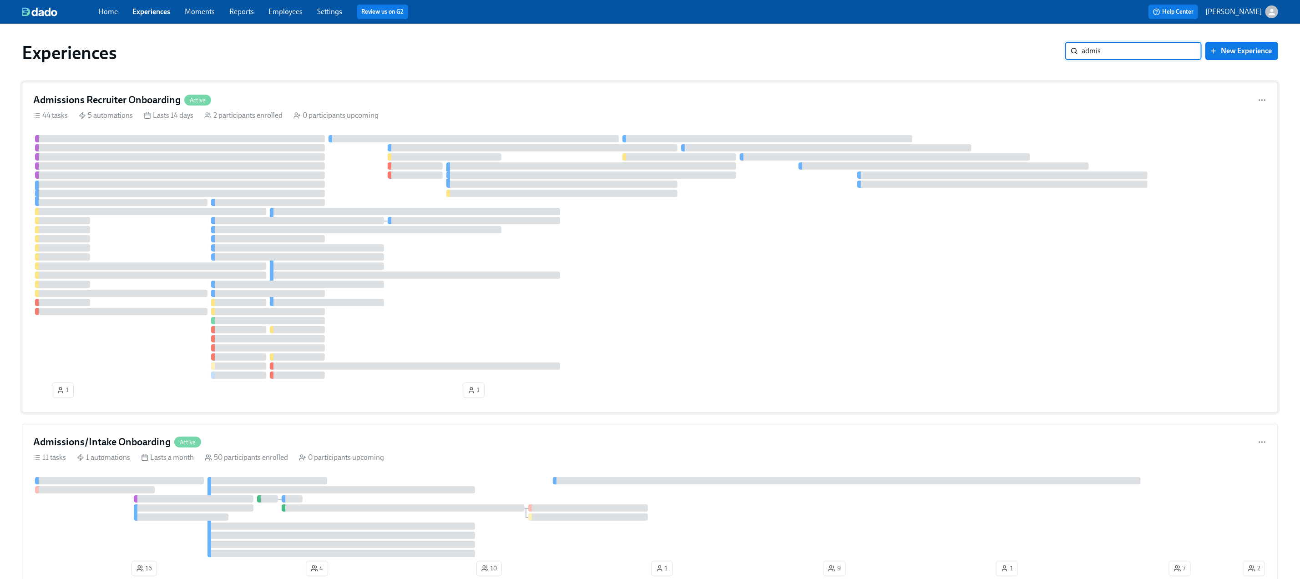
click at [415, 95] on div "Admissions Recruiter Onboarding Active" at bounding box center [649, 100] width 1233 height 14
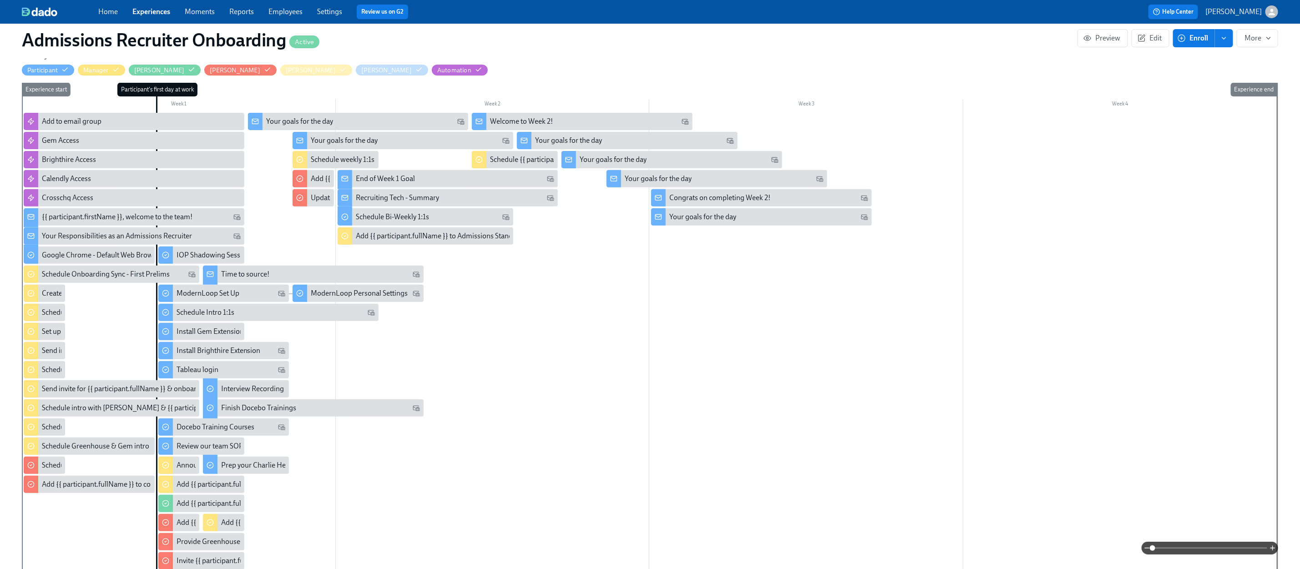
scroll to position [167, 0]
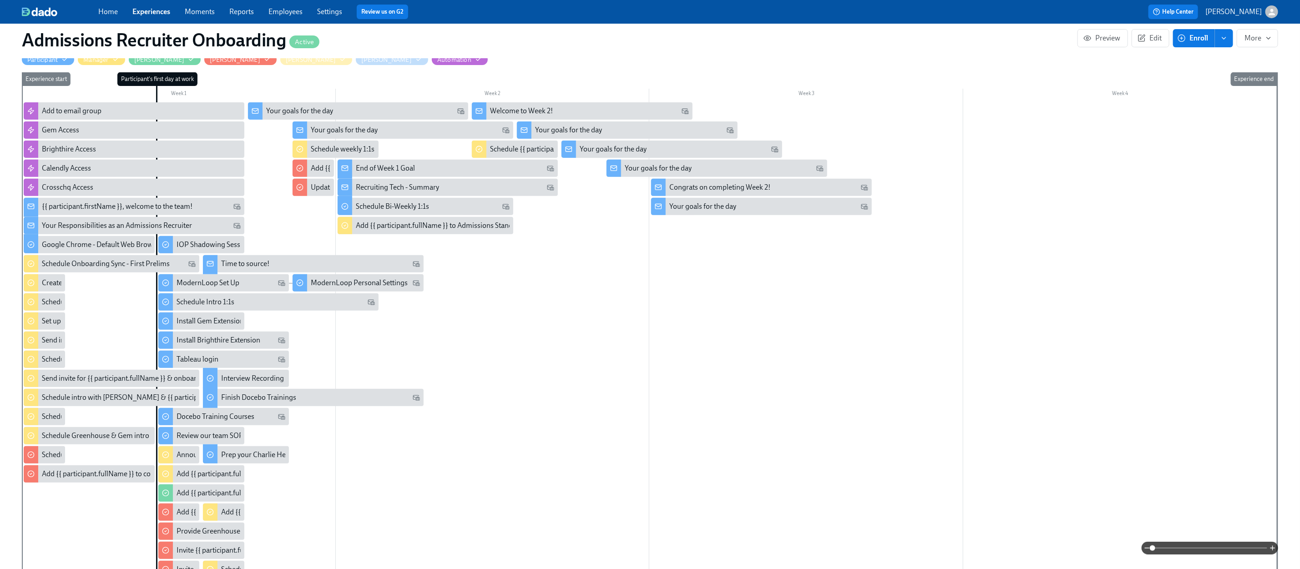
click at [556, 288] on div at bounding box center [649, 360] width 1255 height 516
click at [1149, 41] on span "Edit" at bounding box center [1150, 38] width 22 height 9
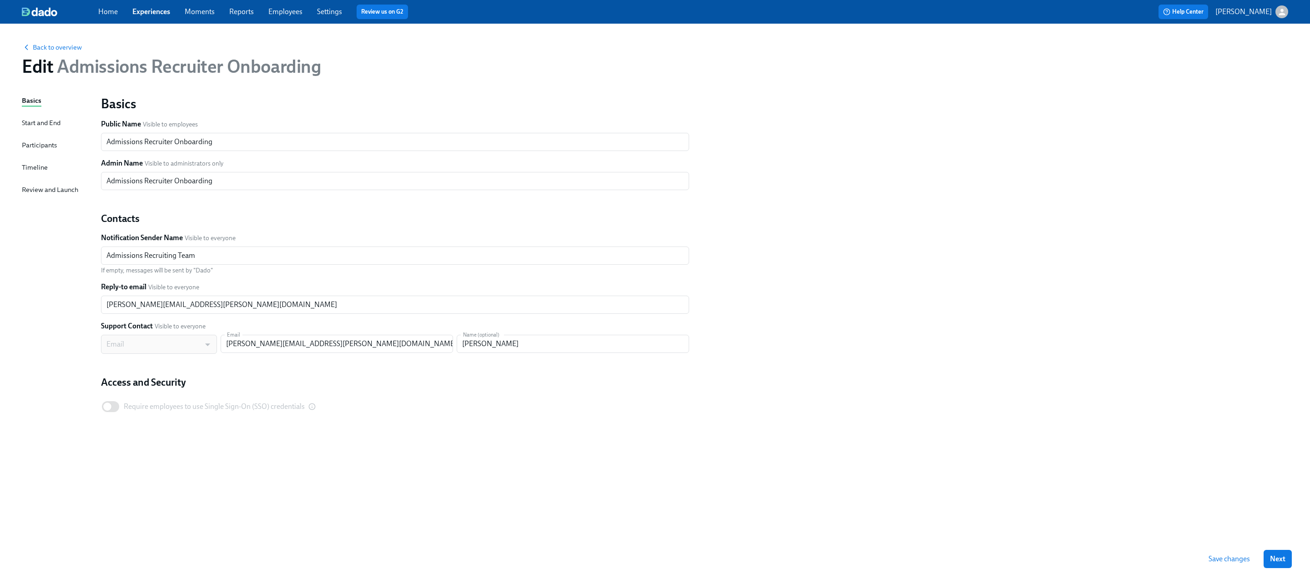
click at [26, 165] on div "Timeline" at bounding box center [35, 167] width 26 height 10
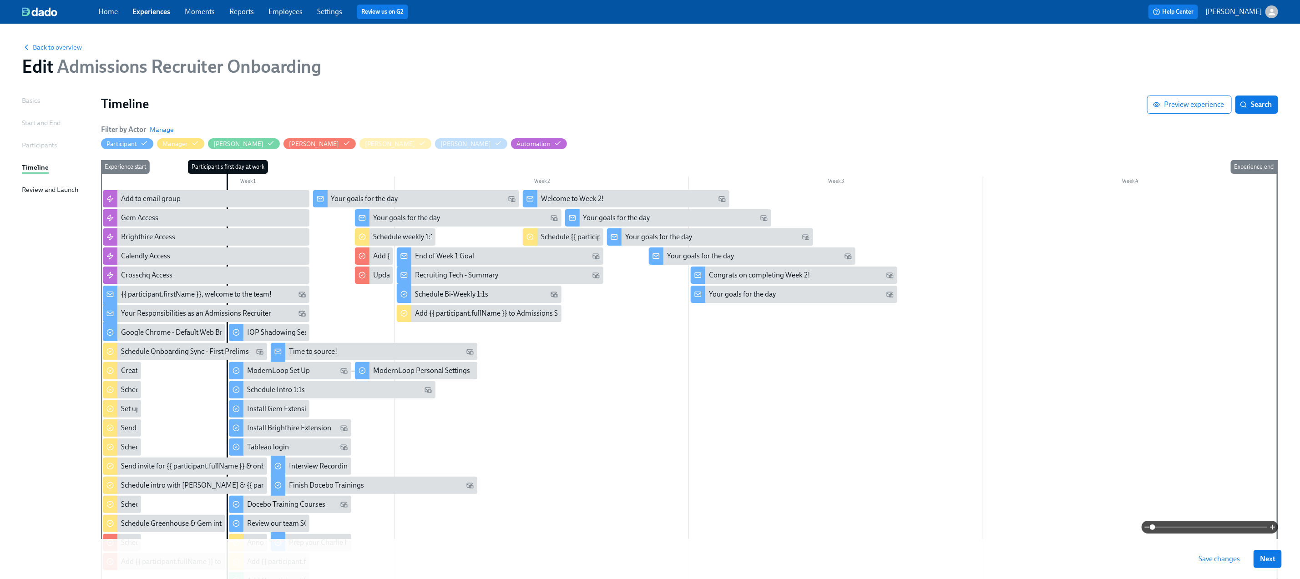
click at [577, 399] on div at bounding box center [689, 451] width 1176 height 523
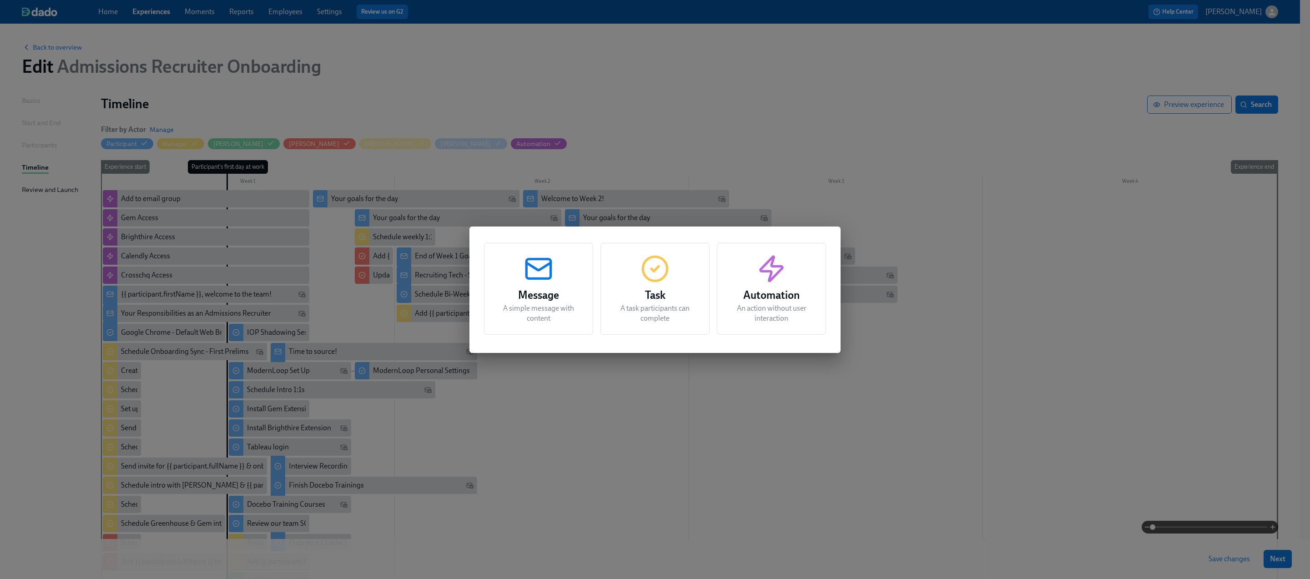
click at [696, 269] on div "Task A task participants can complete" at bounding box center [655, 289] width 109 height 92
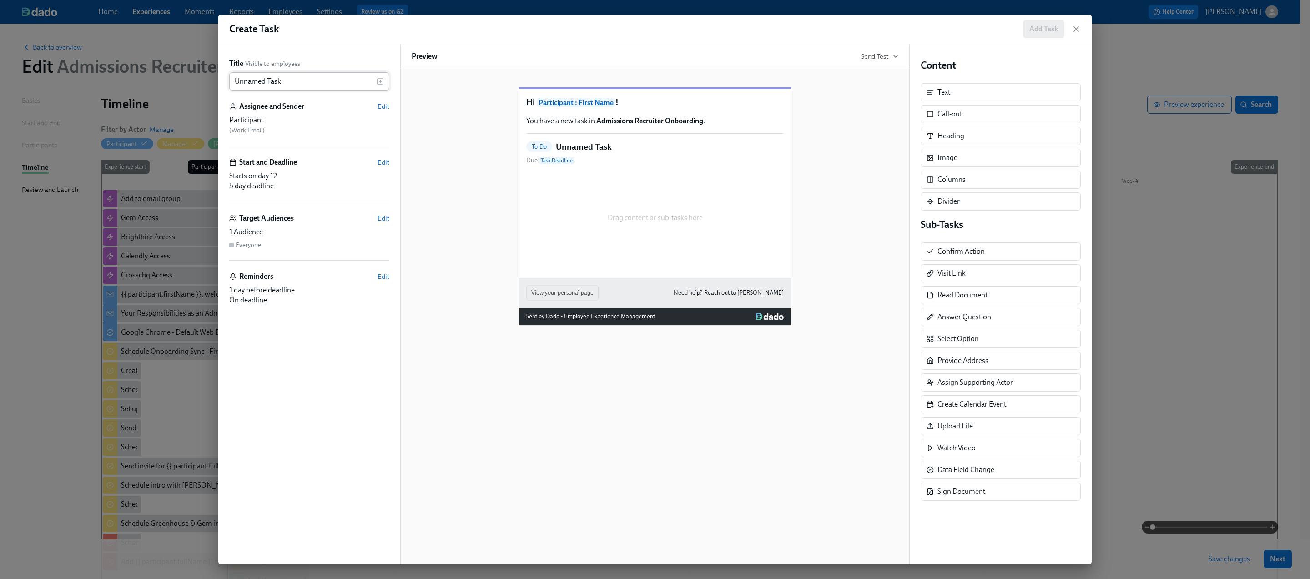
click at [337, 77] on input "Unnamed Task" at bounding box center [302, 81] width 147 height 18
type input "Fill out Onboarding Survey"
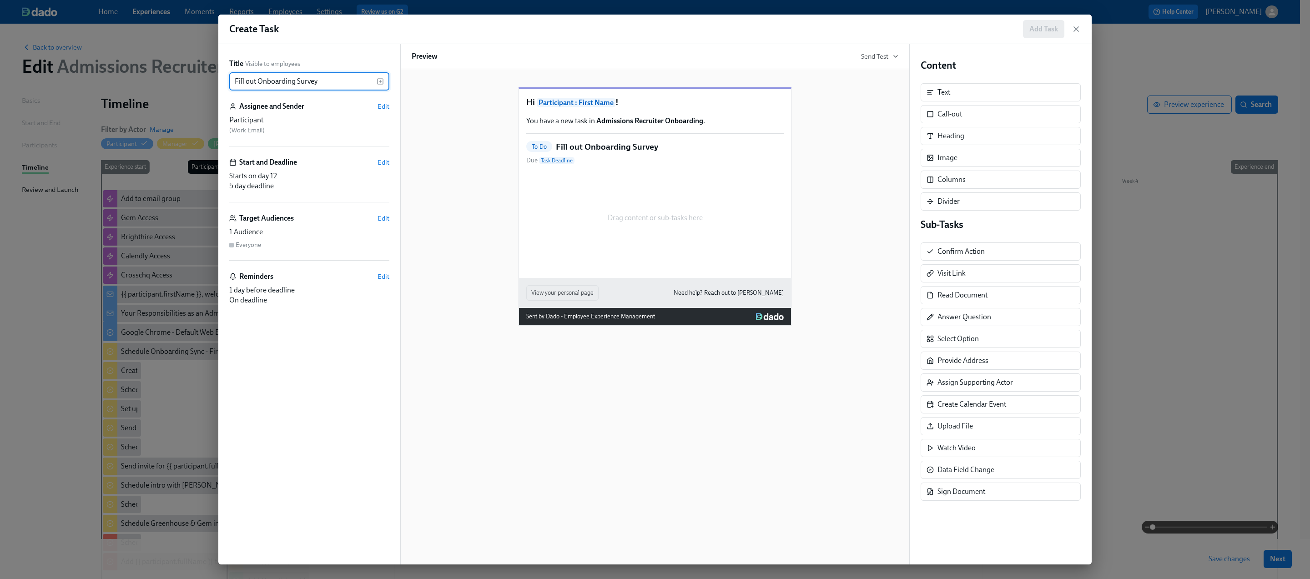
click at [376, 165] on div "Start and Deadline Edit" at bounding box center [309, 162] width 160 height 10
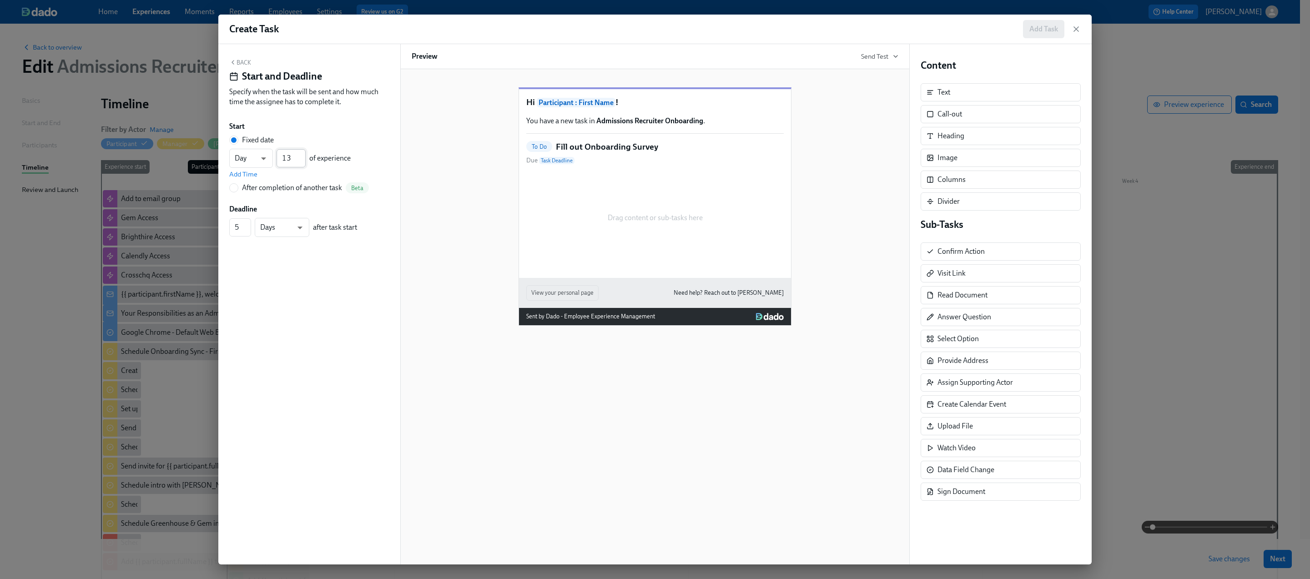
click at [300, 156] on input "13" at bounding box center [291, 158] width 29 height 18
type input "14"
click at [300, 156] on input "14" at bounding box center [291, 158] width 29 height 18
click at [243, 172] on span "Add Time" at bounding box center [243, 174] width 28 height 9
click at [243, 176] on input "09:00 AM" at bounding box center [251, 179] width 45 height 18
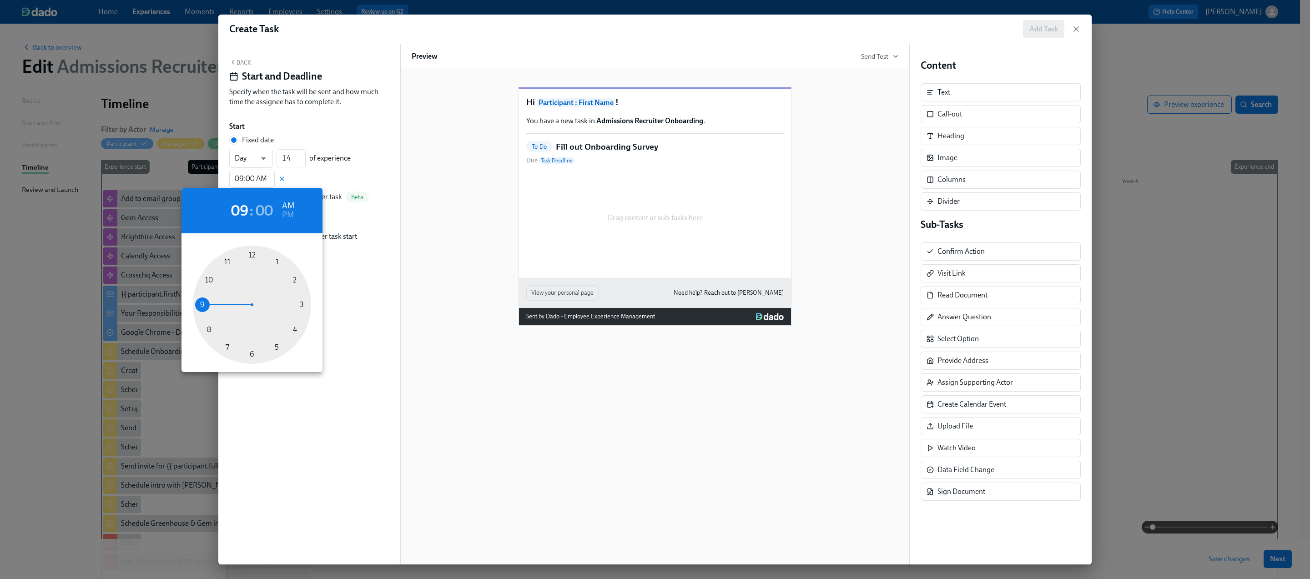
click at [206, 328] on div at bounding box center [252, 305] width 118 height 118
type input "08:00 AM"
click at [376, 172] on div at bounding box center [655, 289] width 1310 height 579
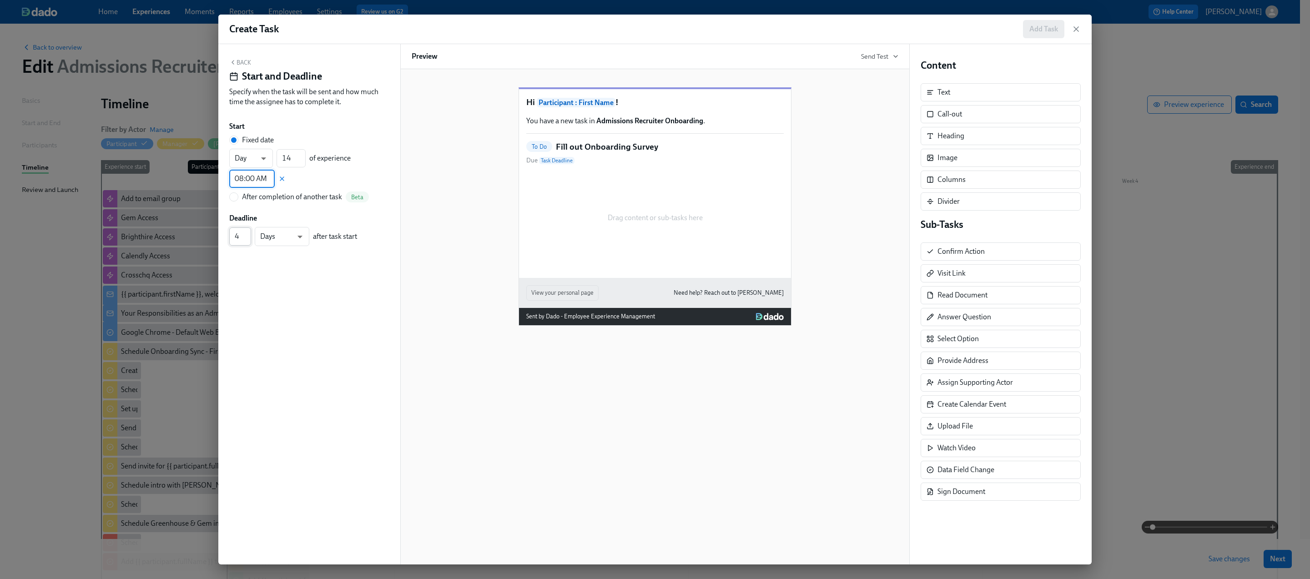
click at [244, 240] on input "4" at bounding box center [240, 236] width 22 height 18
type input "3"
click at [244, 240] on input "3" at bounding box center [240, 236] width 22 height 18
click at [243, 63] on button "Back" at bounding box center [240, 62] width 22 height 7
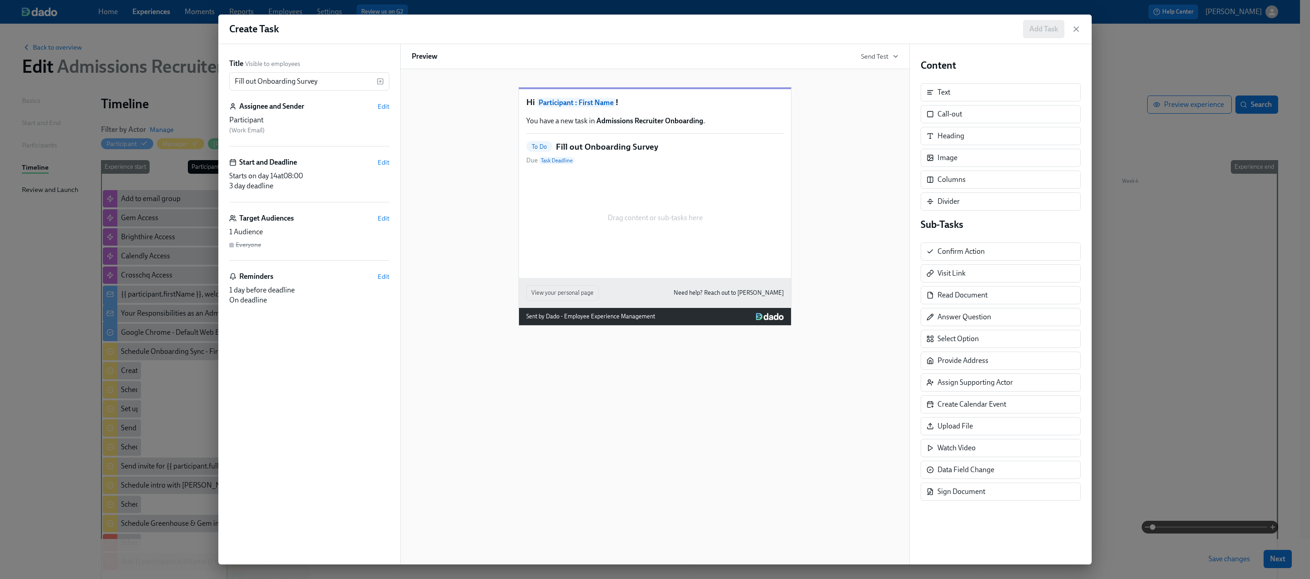
click at [387, 272] on div "Reminders Edit" at bounding box center [309, 277] width 160 height 10
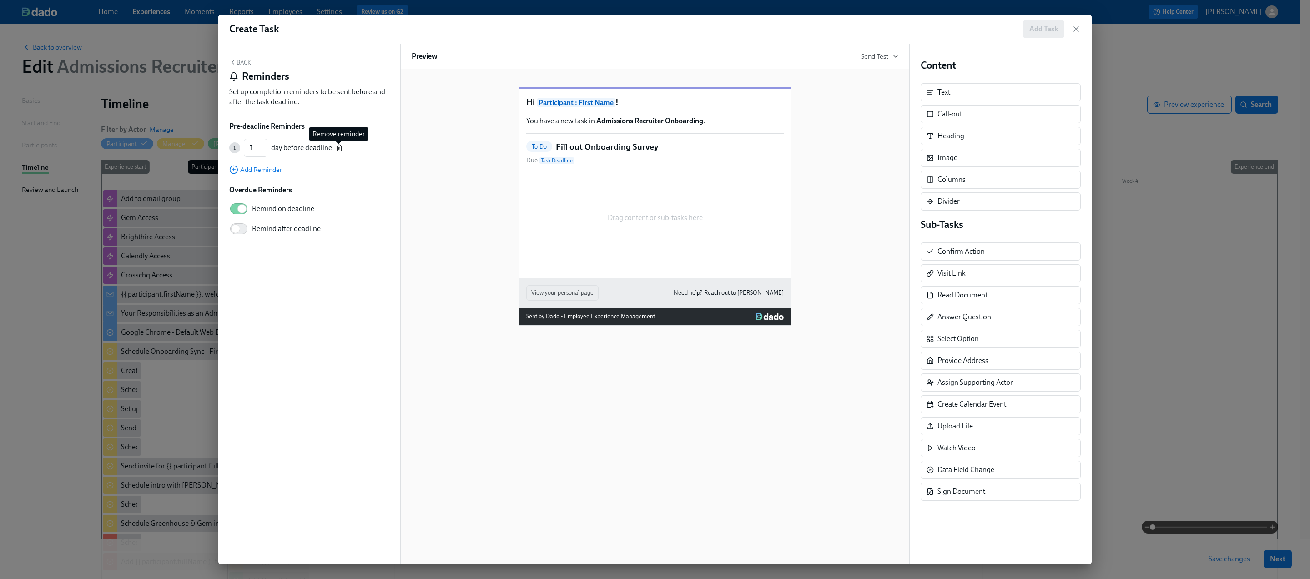
click at [340, 149] on icon "button" at bounding box center [339, 147] width 7 height 7
click at [238, 57] on div "Back Reminders Set up completion reminders to be sent before and after the task…" at bounding box center [309, 304] width 182 height 520
click at [238, 62] on button "Back" at bounding box center [240, 62] width 22 height 7
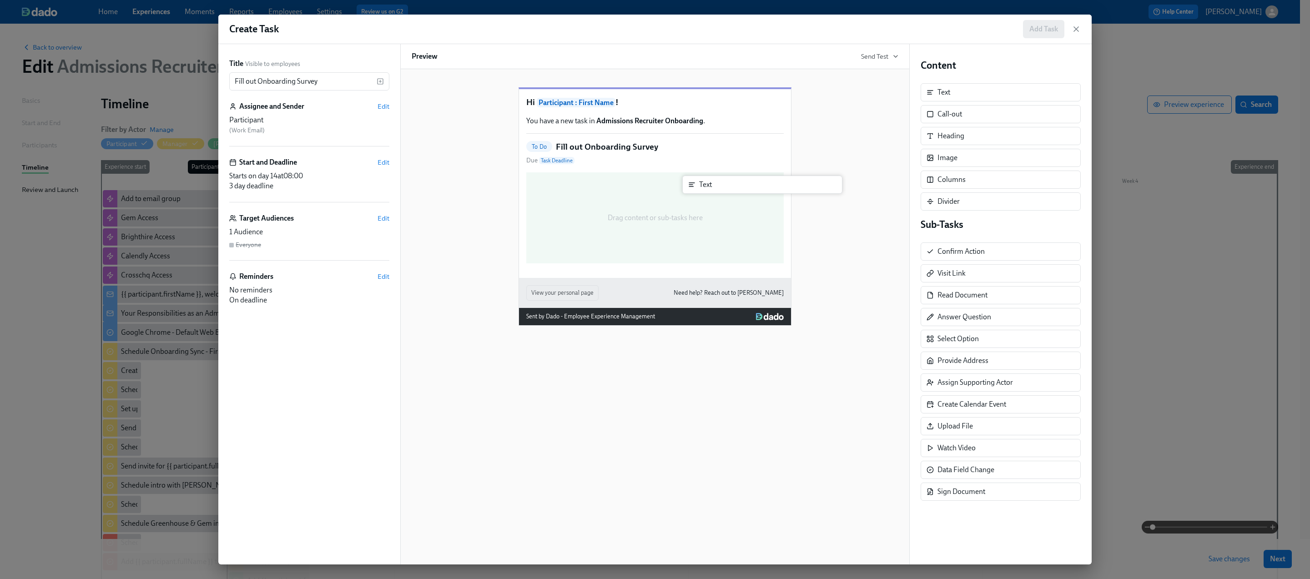
drag, startPoint x: 929, startPoint y: 101, endPoint x: 677, endPoint y: 194, distance: 269.8
click at [677, 195] on div "Title Visible to employees Fill out Onboarding Survey ​ Assignee and Sender Edi…" at bounding box center [655, 304] width 874 height 520
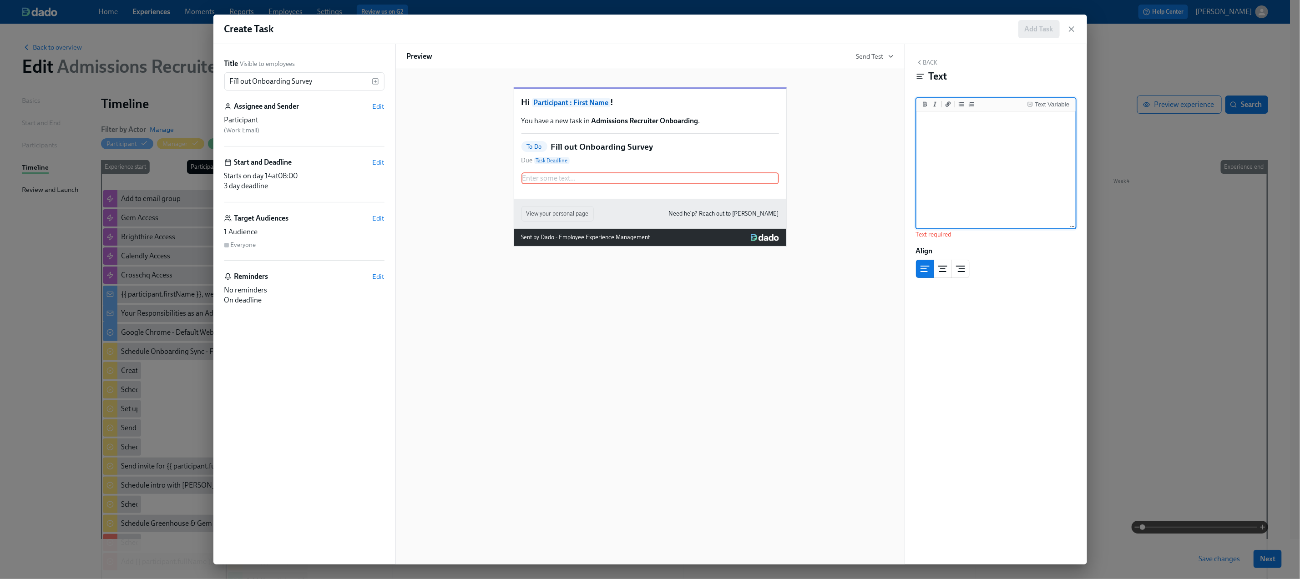
click at [949, 152] on textarea at bounding box center [996, 170] width 156 height 114
paste textarea "We hope you've had a great first two weeks of work here at Charlie Health! We'd…"
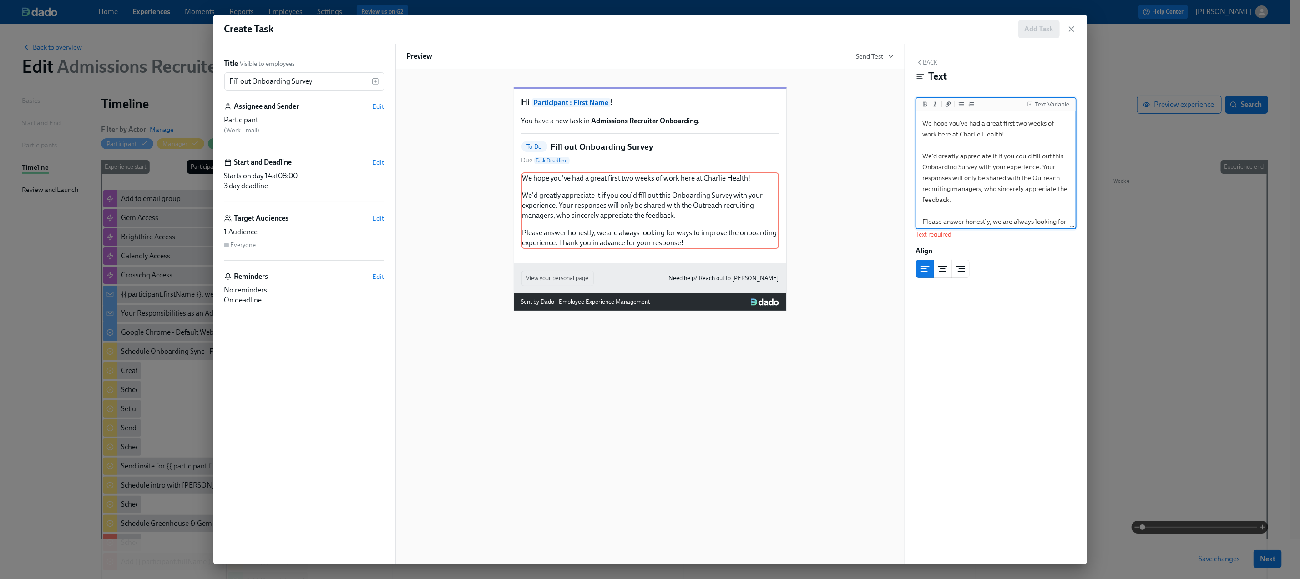
scroll to position [31, 0]
click at [974, 148] on textarea "We hope you've had a great first two weeks of work here at Charlie Health! We'd…" at bounding box center [996, 157] width 156 height 140
drag, startPoint x: 1009, startPoint y: 156, endPoint x: 1033, endPoint y: 143, distance: 27.1
click at [1033, 143] on textarea "We hope you've had a great first two weeks of work here at Charlie Health! We'd…" at bounding box center [996, 157] width 156 height 140
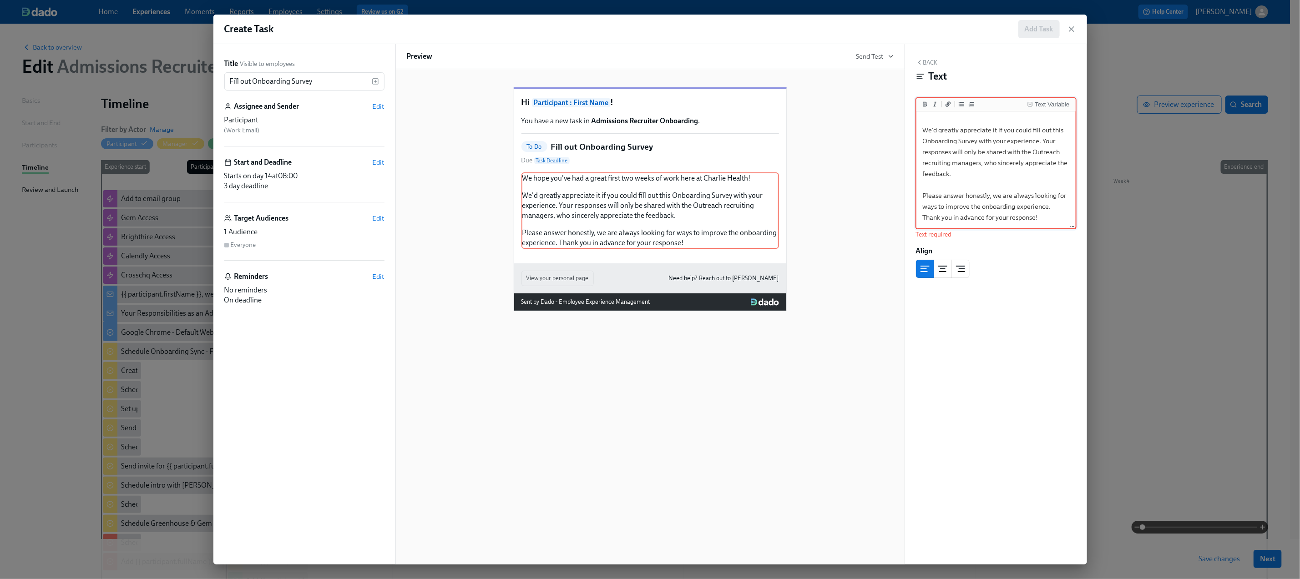
drag, startPoint x: 1010, startPoint y: 156, endPoint x: 914, endPoint y: 162, distance: 96.2
click at [914, 162] on div "Back Text Text Variable We hope you've had a great first two weeks of work here…" at bounding box center [996, 304] width 182 height 520
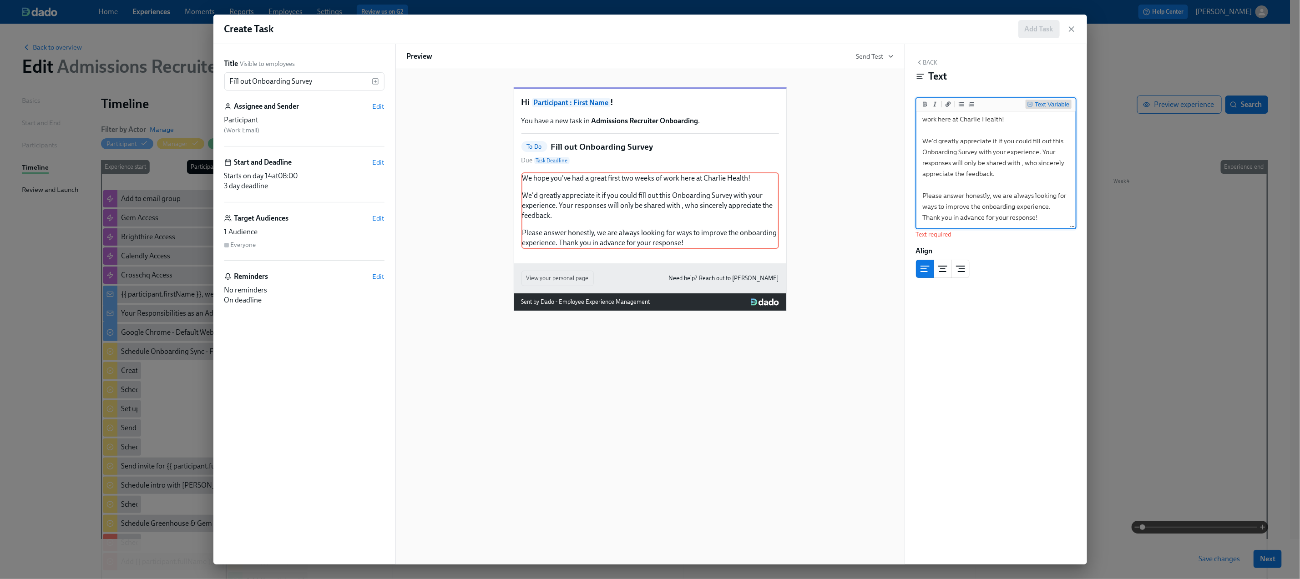
click at [1056, 105] on div "Text Variable" at bounding box center [1052, 104] width 35 height 6
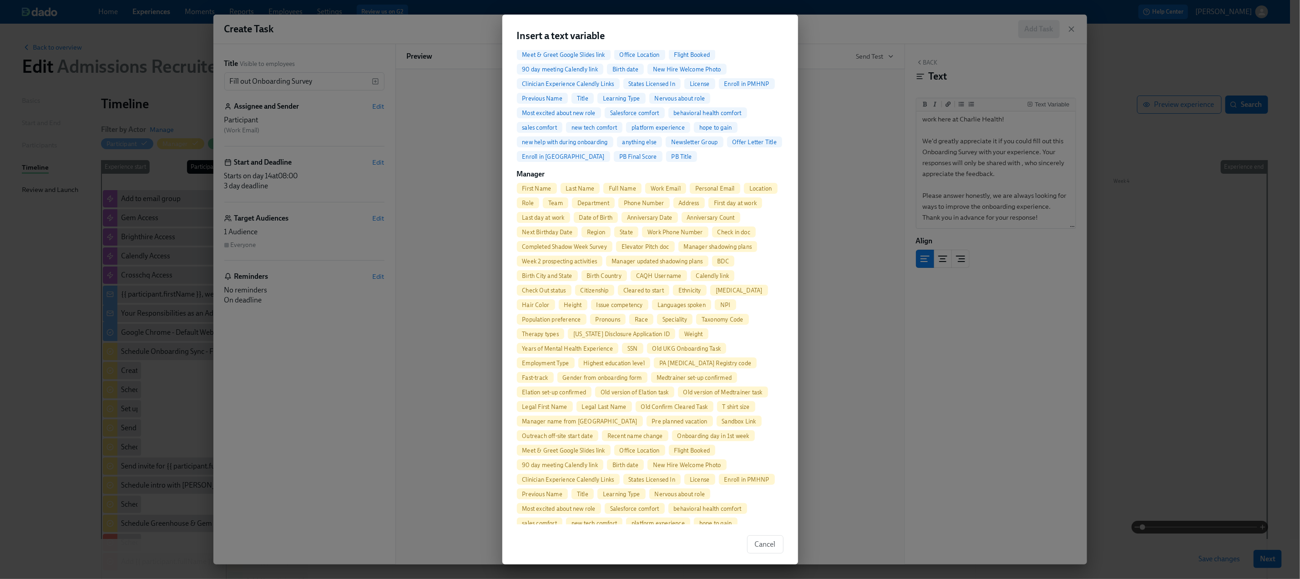
scroll to position [387, 0]
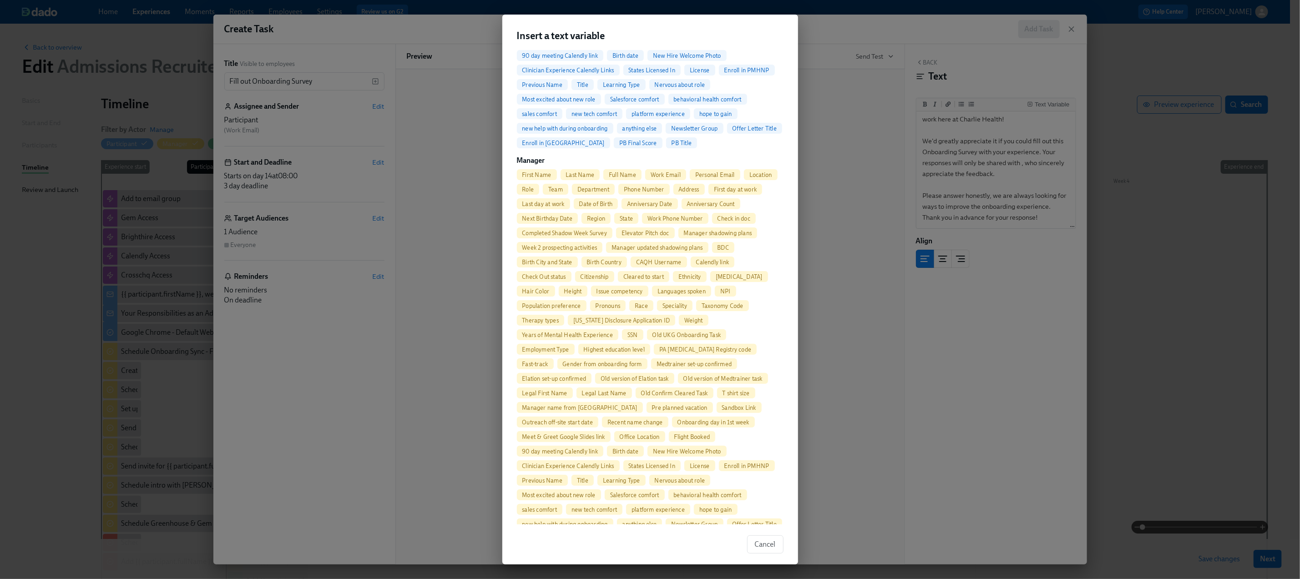
click at [624, 173] on span "Full Name" at bounding box center [622, 175] width 38 height 7
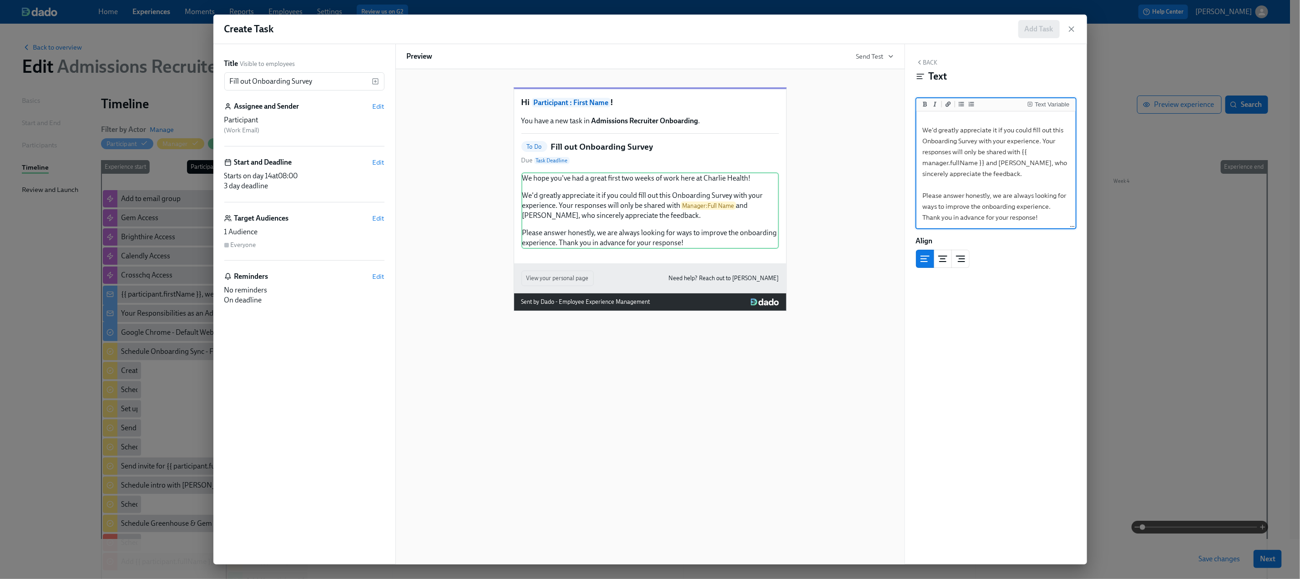
scroll to position [37, 0]
type textarea "We hope you've had a great first two weeks of work here at Charlie Health! We'd…"
click at [928, 64] on button "Back" at bounding box center [927, 62] width 22 height 7
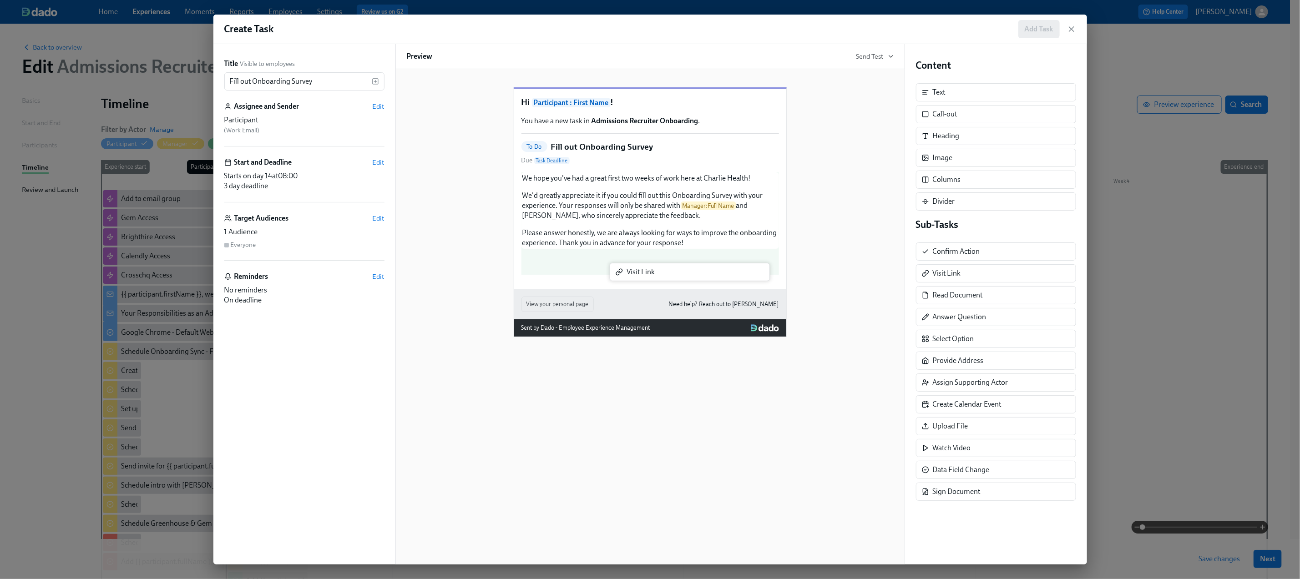
drag, startPoint x: 952, startPoint y: 280, endPoint x: 642, endPoint y: 275, distance: 310.3
click at [642, 275] on div "Title Visible to employees Fill out Onboarding Survey ​ Assignee and Sender Edi…" at bounding box center [650, 304] width 874 height 520
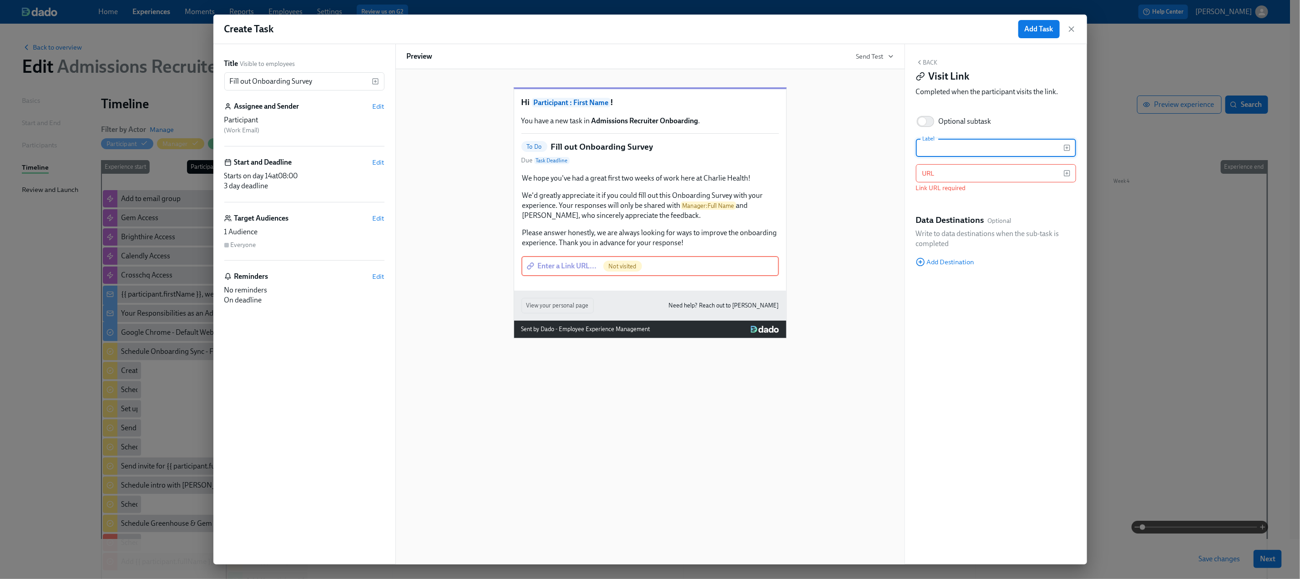
click at [946, 146] on input "text" at bounding box center [989, 148] width 147 height 18
type input "Onboarding Survey"
click at [975, 175] on input "text" at bounding box center [989, 173] width 147 height 18
paste input "[URL][DOMAIN_NAME]"
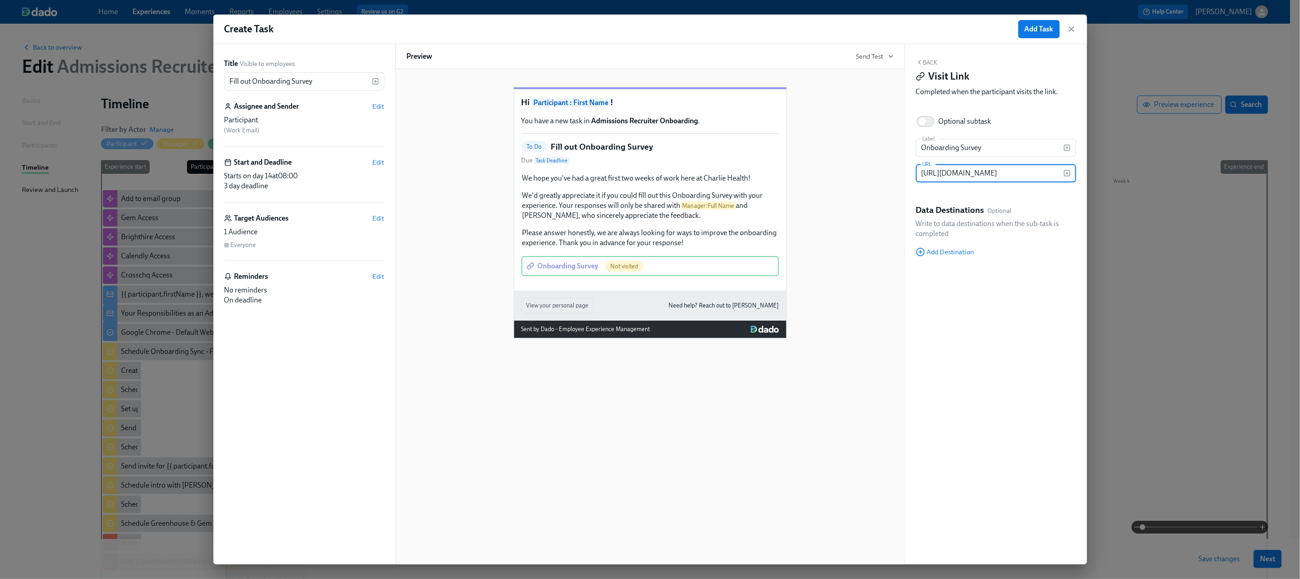
scroll to position [0, 168]
type input "[URL][DOMAIN_NAME]"
click at [932, 65] on button "Back" at bounding box center [927, 62] width 22 height 7
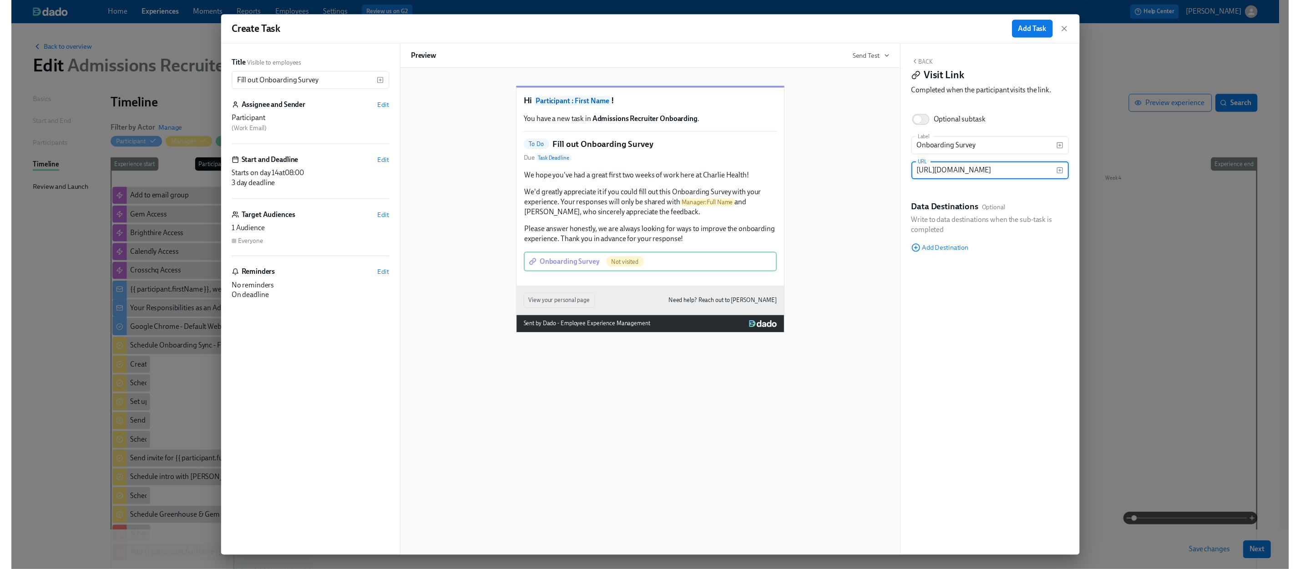
scroll to position [0, 0]
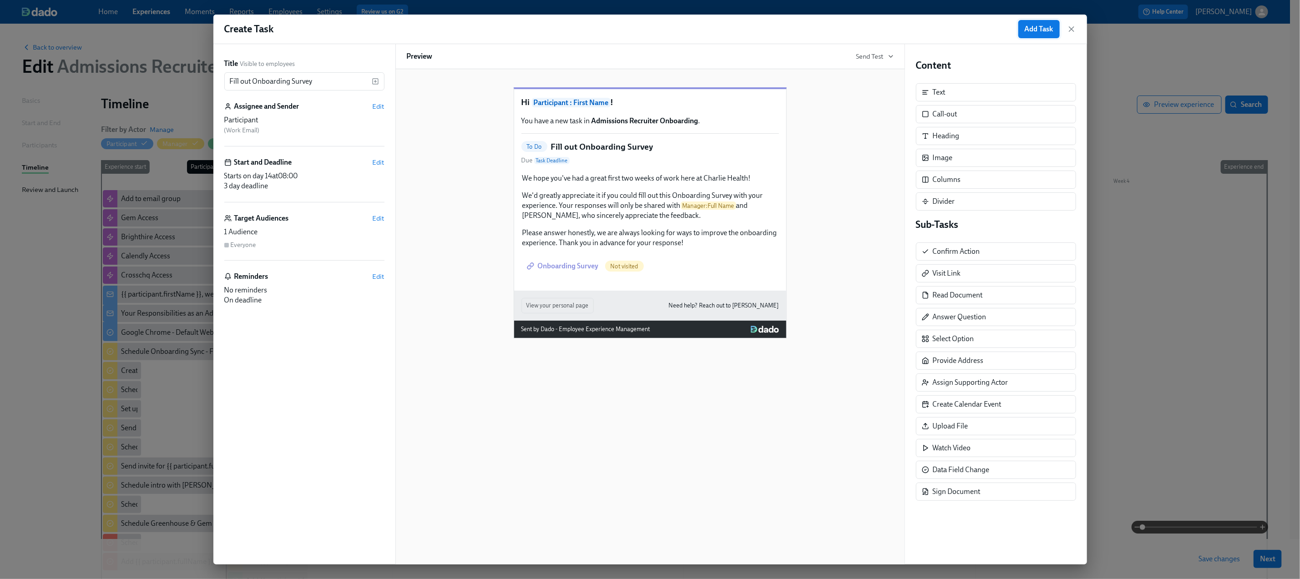
click at [1046, 28] on span "Add Task" at bounding box center [1039, 29] width 29 height 9
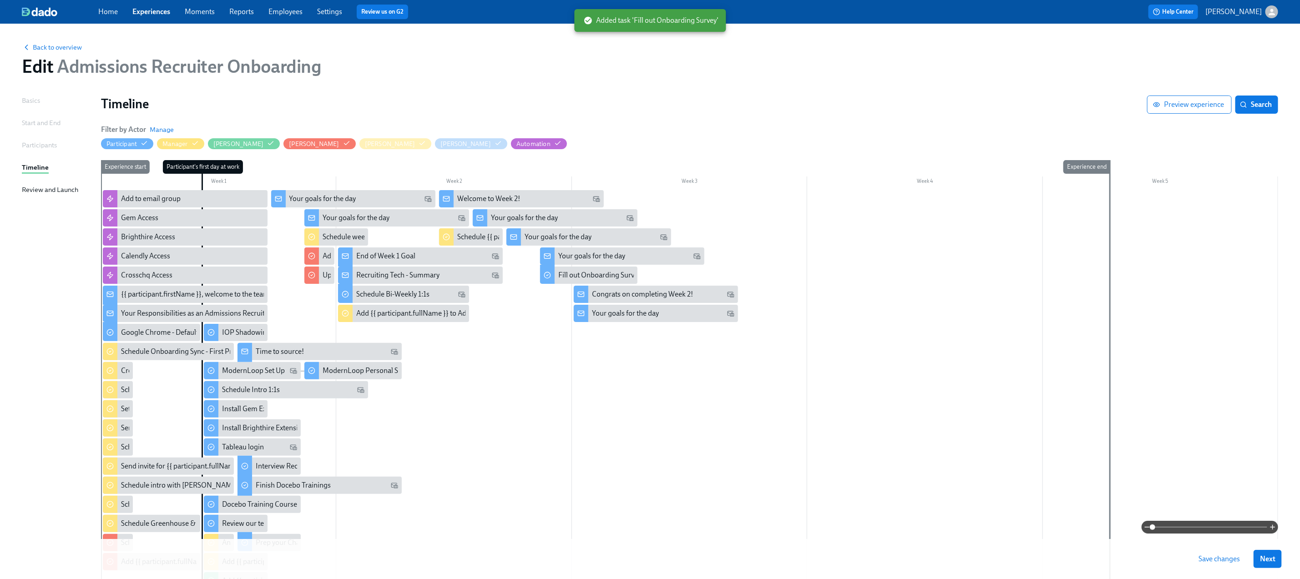
click at [1225, 554] on button "Save changes" at bounding box center [1219, 559] width 54 height 18
click at [1275, 556] on span "Next" at bounding box center [1267, 559] width 15 height 9
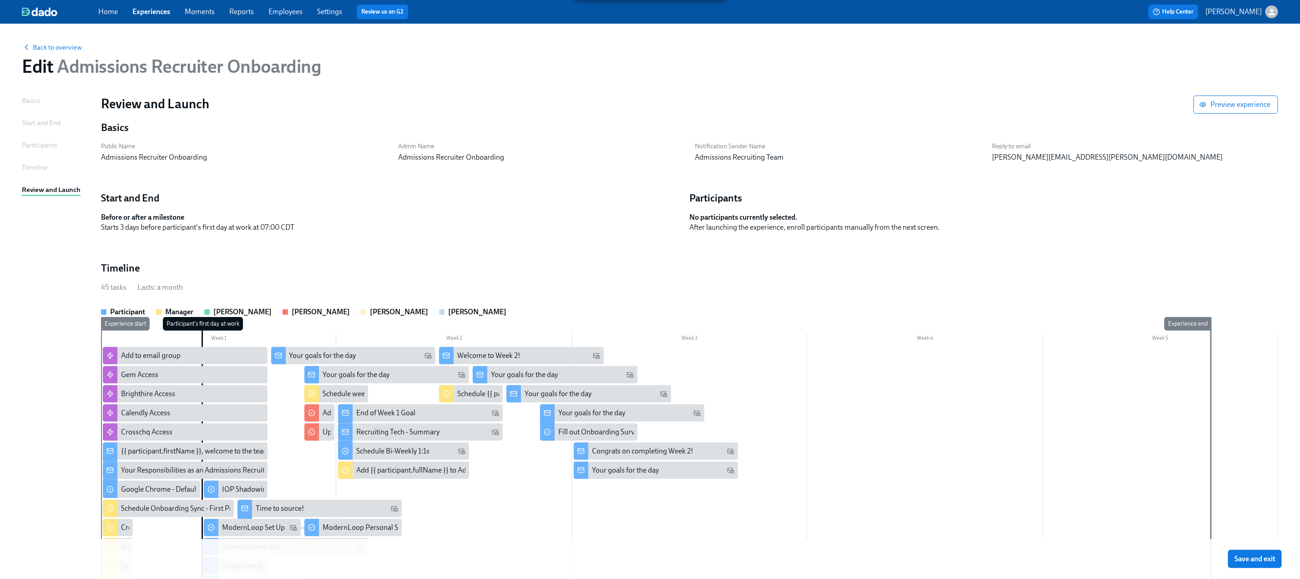
click at [1275, 556] on span "Save and exit" at bounding box center [1254, 559] width 41 height 9
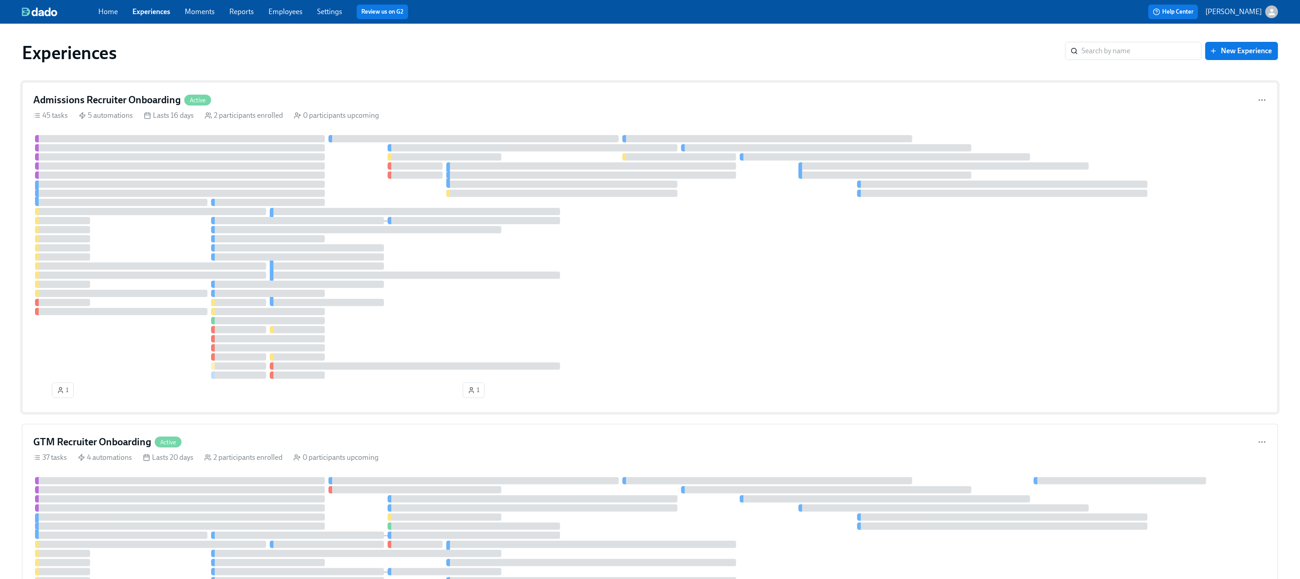
click at [367, 92] on div "Admissions Recruiter Onboarding Active 45 tasks 5 automations Lasts 16 days 2 p…" at bounding box center [650, 247] width 1256 height 331
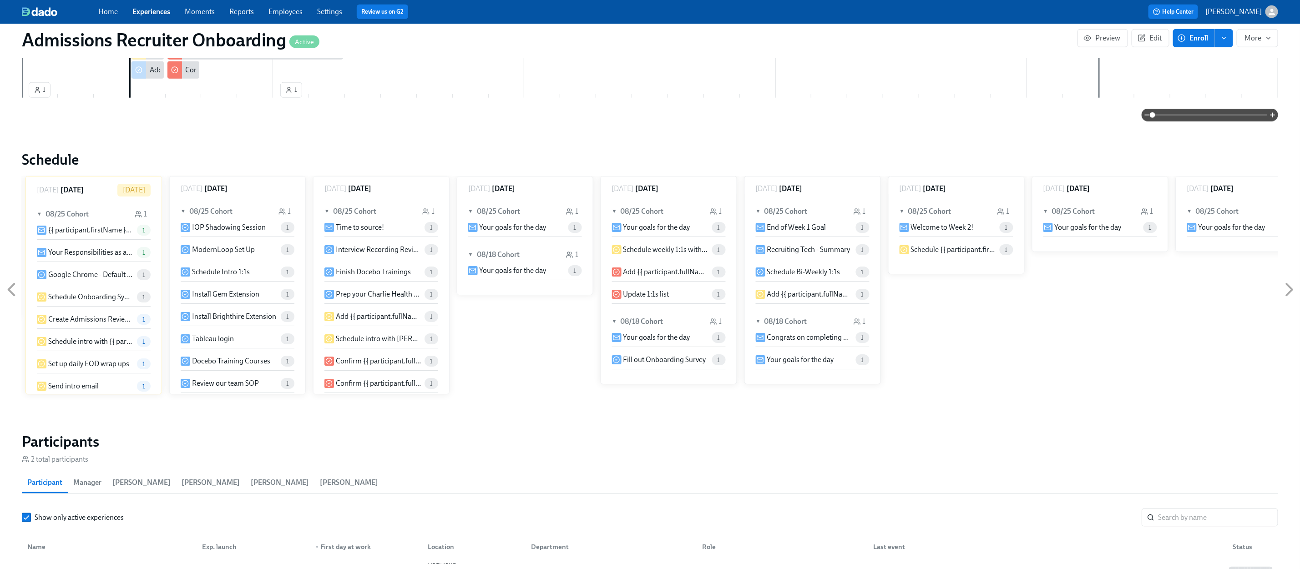
scroll to position [703, 0]
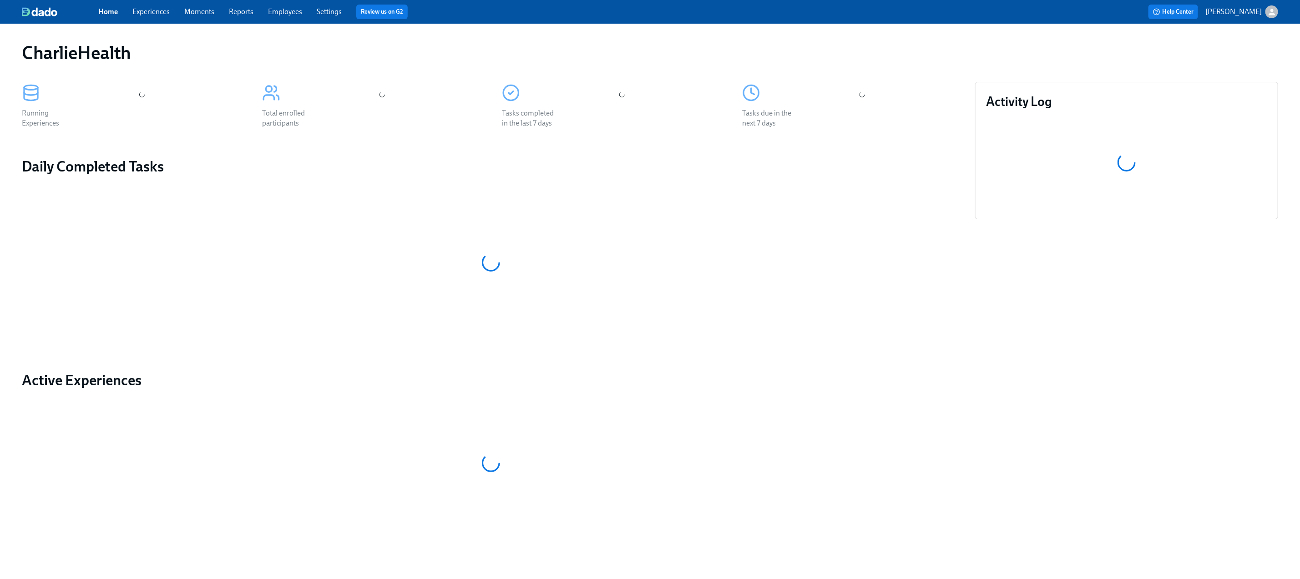
click at [145, 13] on link "Experiences" at bounding box center [150, 11] width 37 height 9
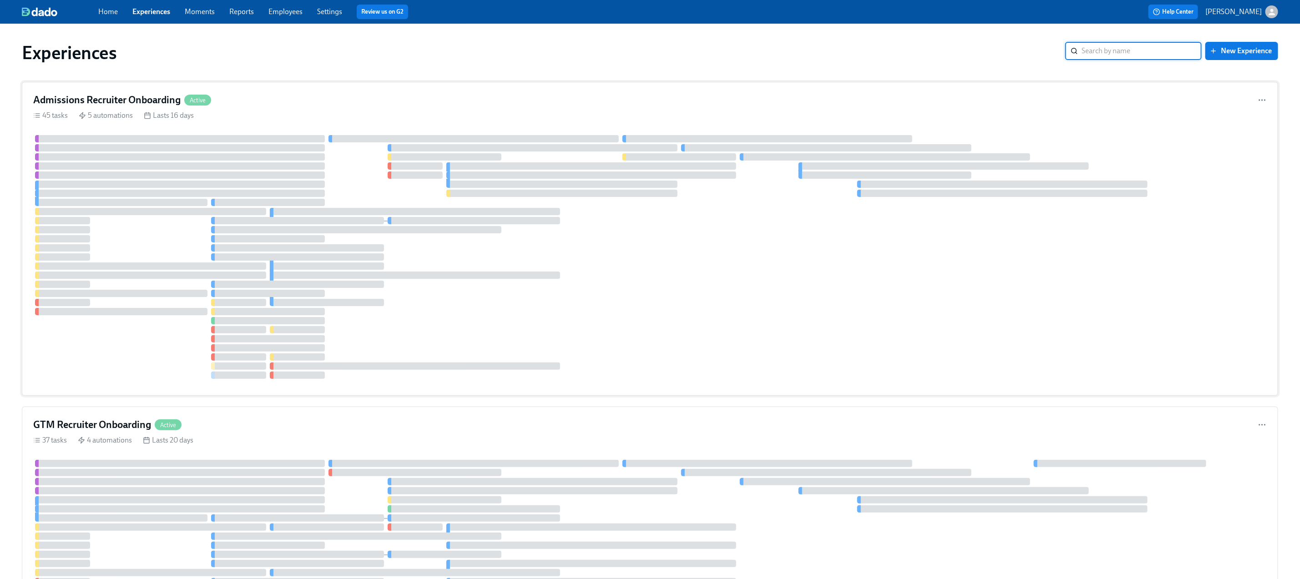
click at [322, 106] on div "Admissions Recruiter Onboarding Active" at bounding box center [649, 100] width 1233 height 14
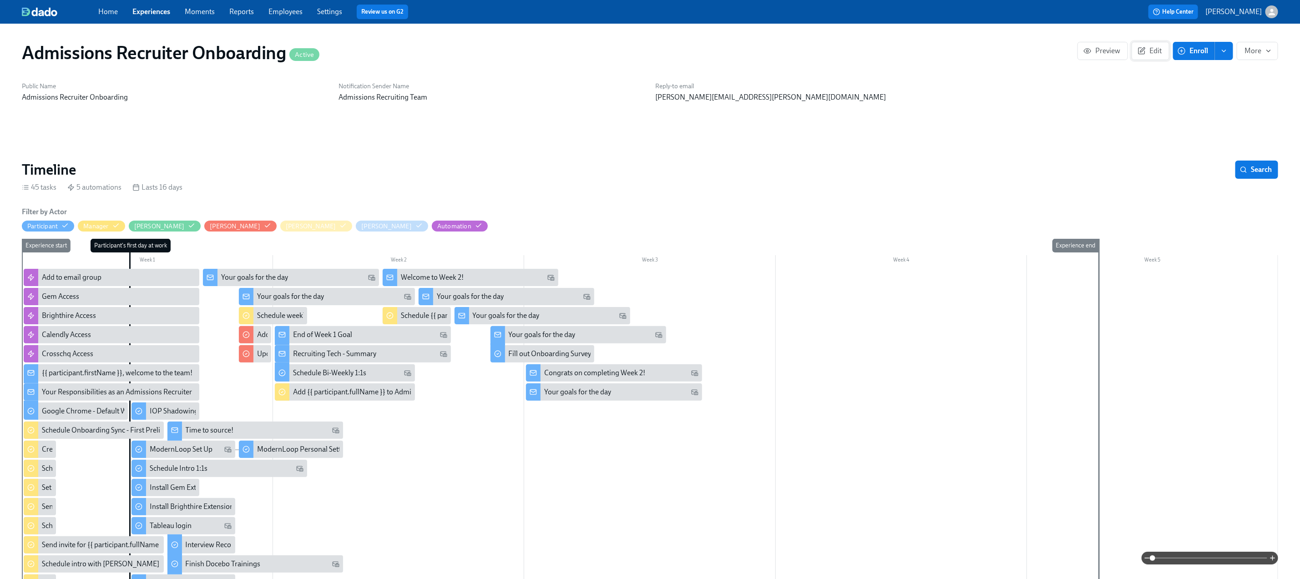
click at [1151, 51] on span "Edit" at bounding box center [1150, 50] width 22 height 9
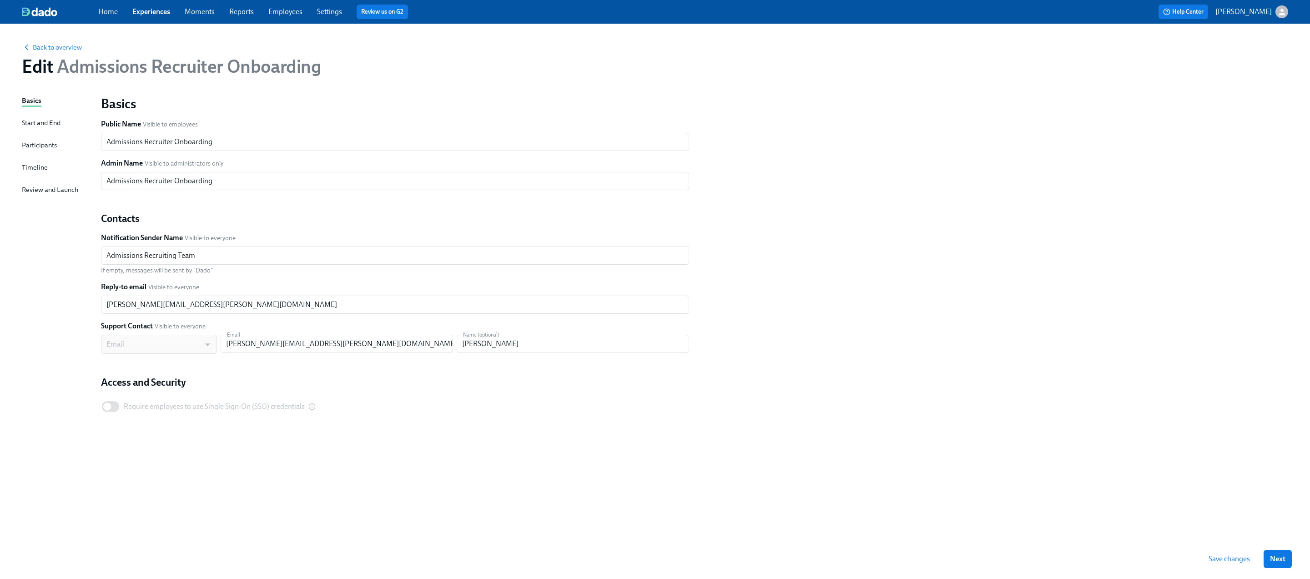
click at [41, 166] on div "Timeline" at bounding box center [35, 167] width 26 height 10
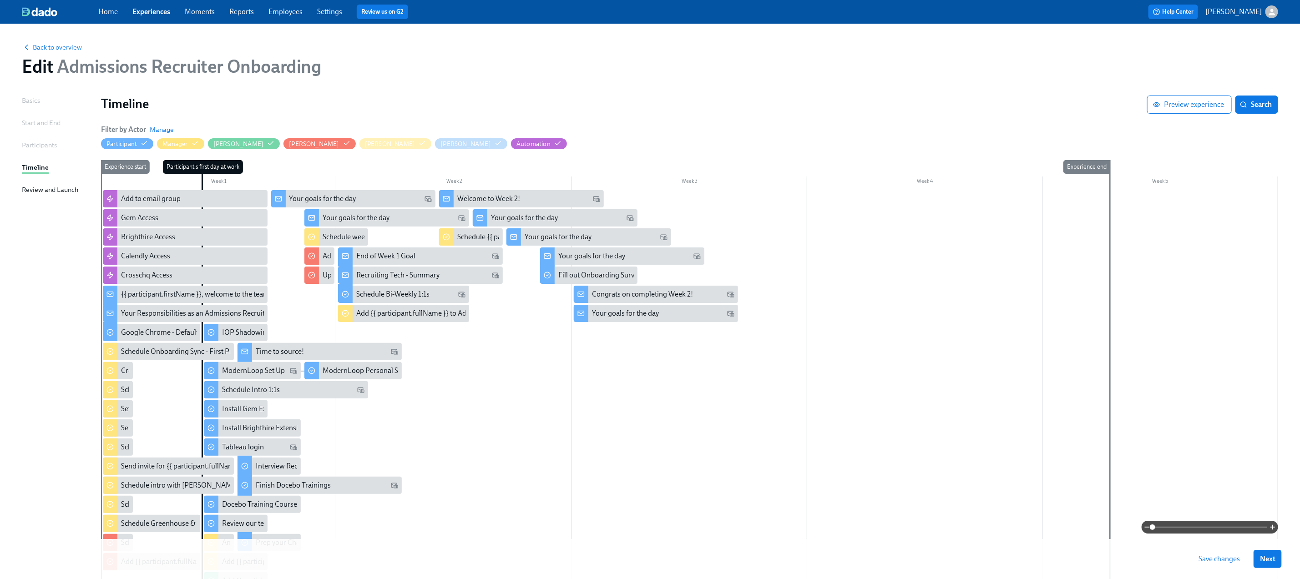
scroll to position [120, 0]
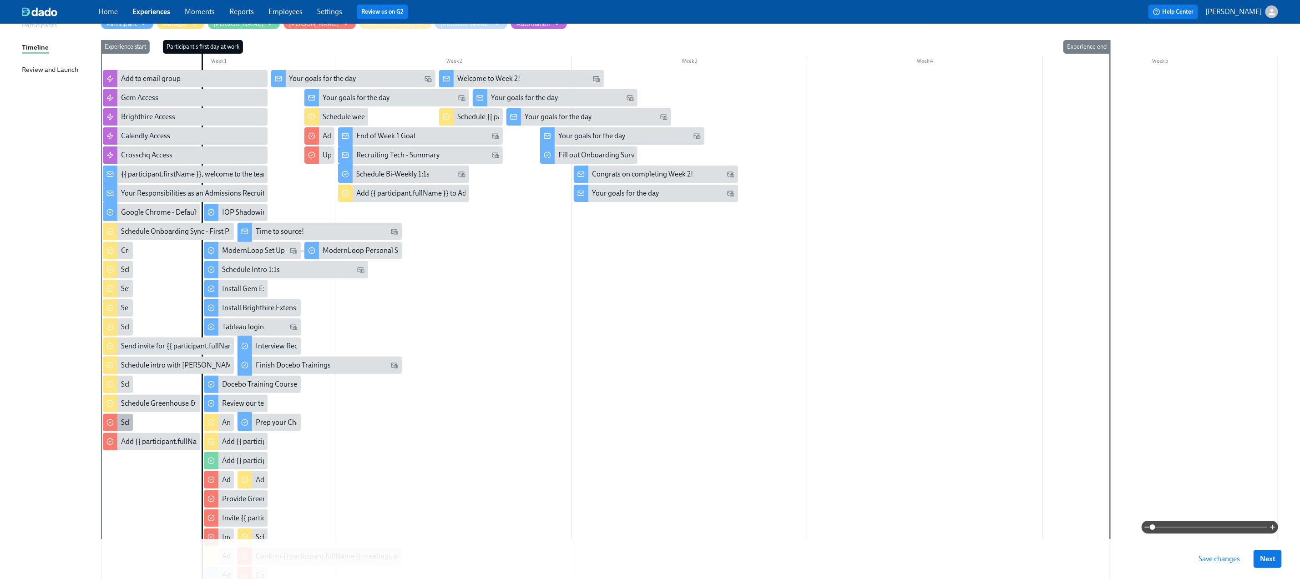
click at [122, 418] on div "Schedule Greenhouse & ModernLoop Review" at bounding box center [191, 423] width 141 height 10
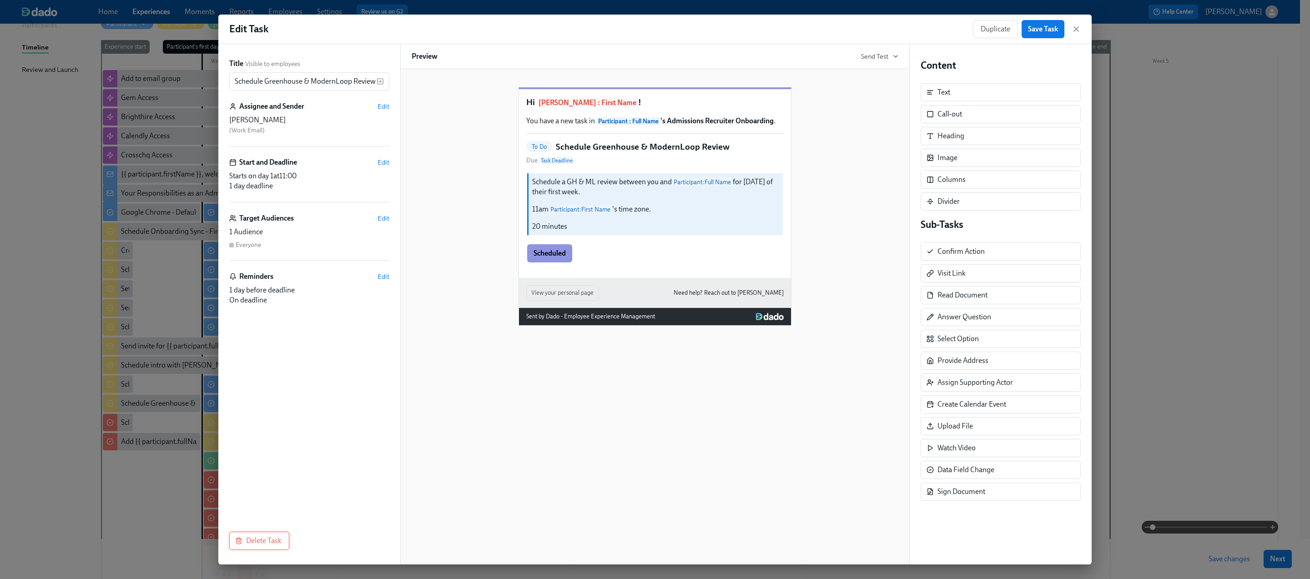
click at [244, 539] on span "Delete Task" at bounding box center [259, 540] width 45 height 9
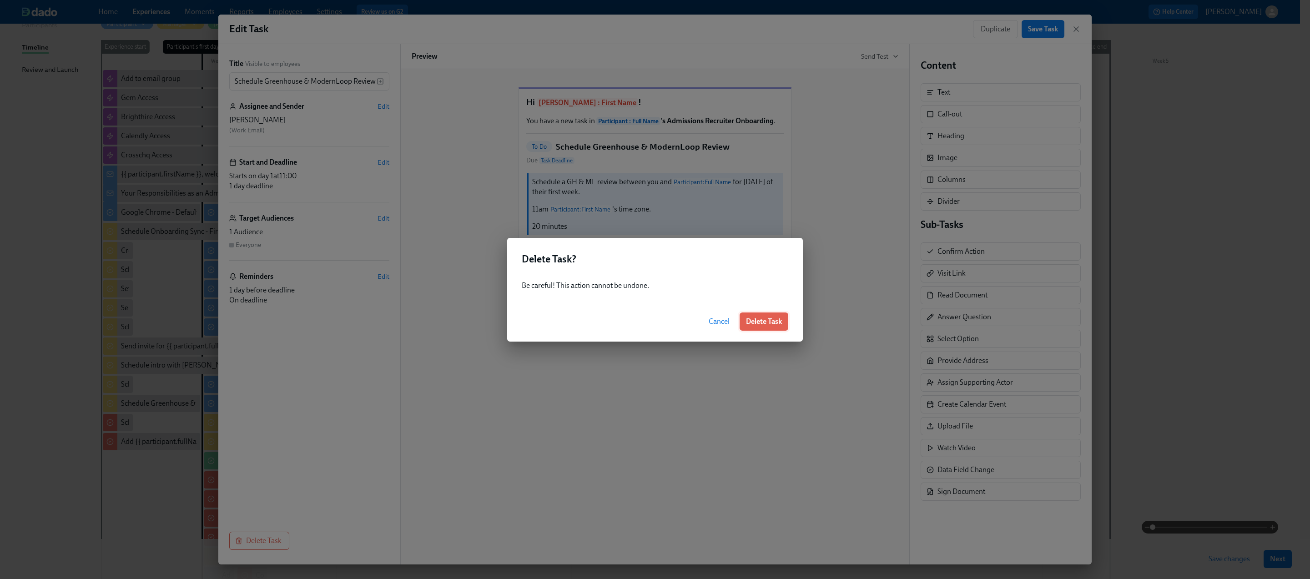
click at [775, 316] on button "Delete Task" at bounding box center [764, 322] width 49 height 18
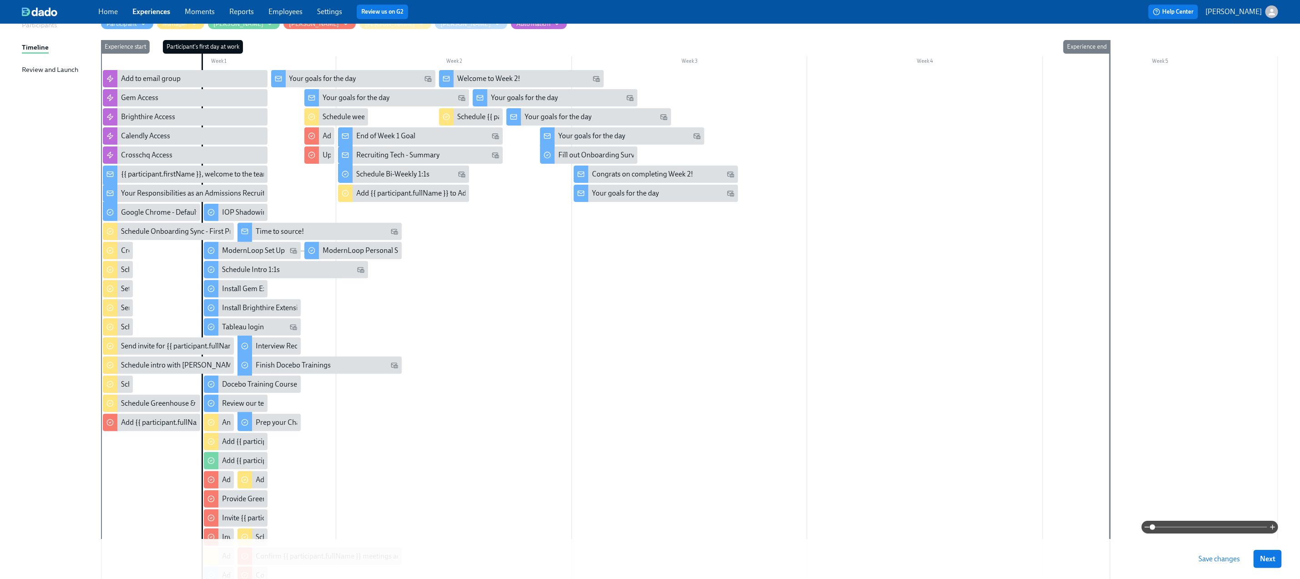
click at [1224, 556] on span "Save changes" at bounding box center [1218, 559] width 41 height 9
click at [1275, 560] on span "Next" at bounding box center [1267, 559] width 15 height 9
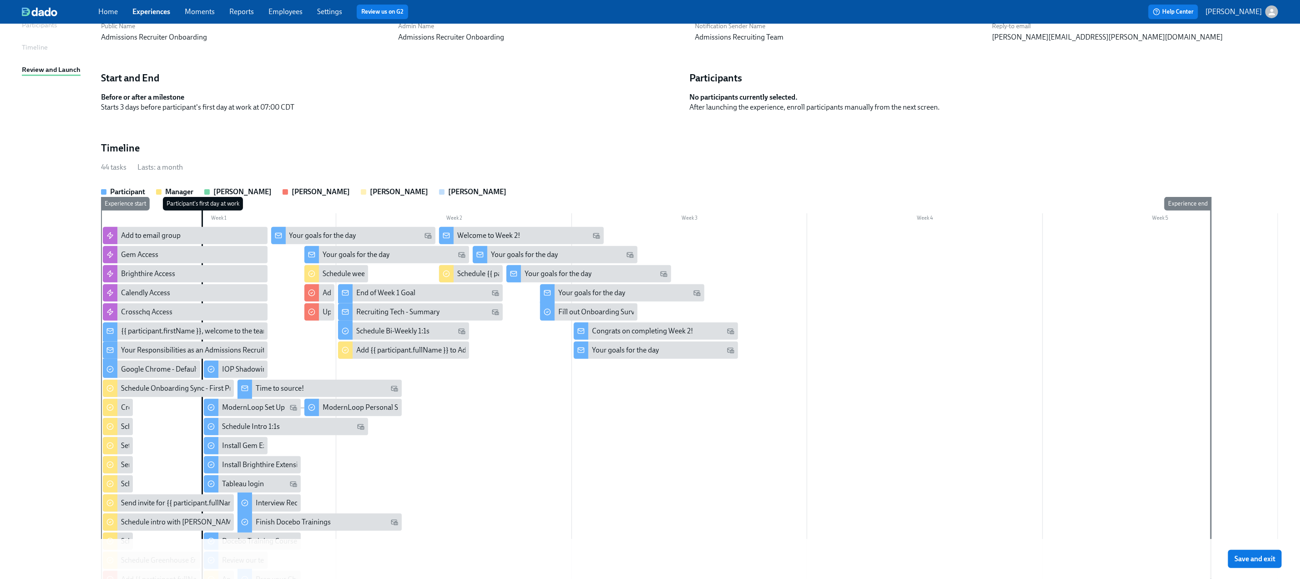
scroll to position [82, 0]
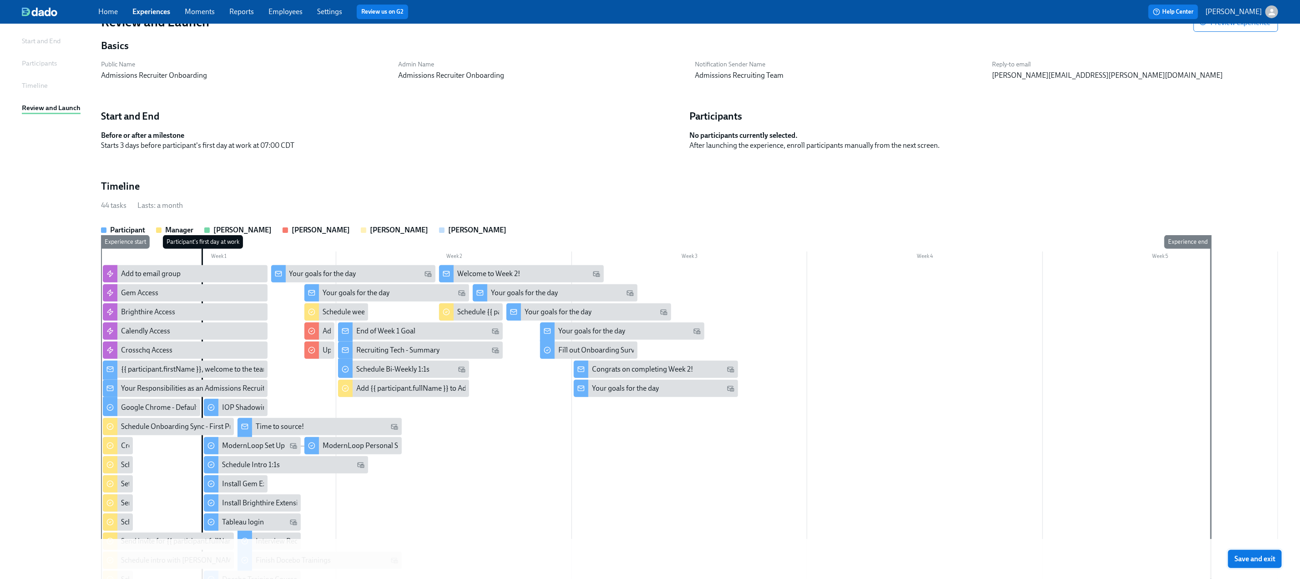
click at [1264, 558] on span "Save and exit" at bounding box center [1254, 559] width 41 height 9
